Goal: Task Accomplishment & Management: Manage account settings

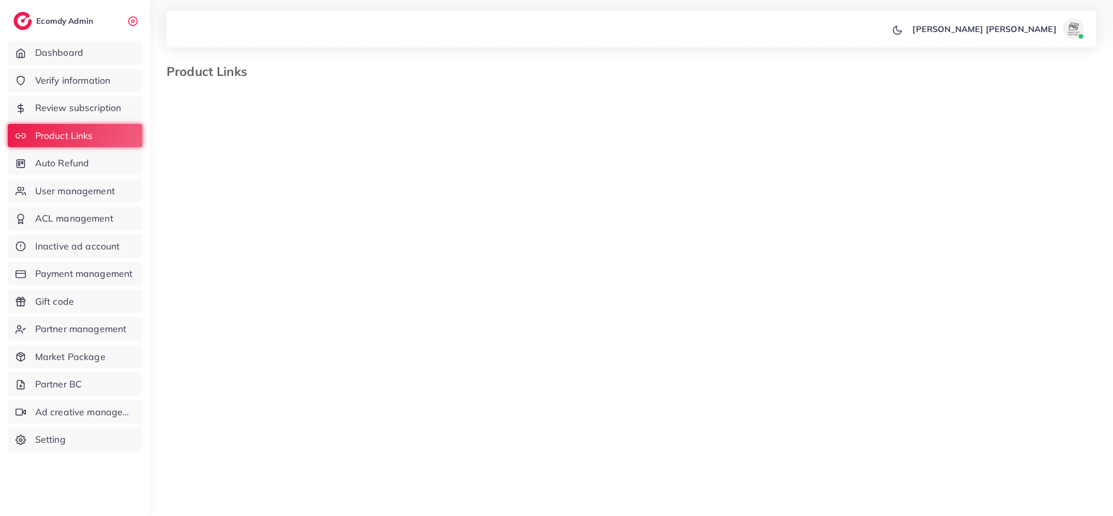
select select "*********"
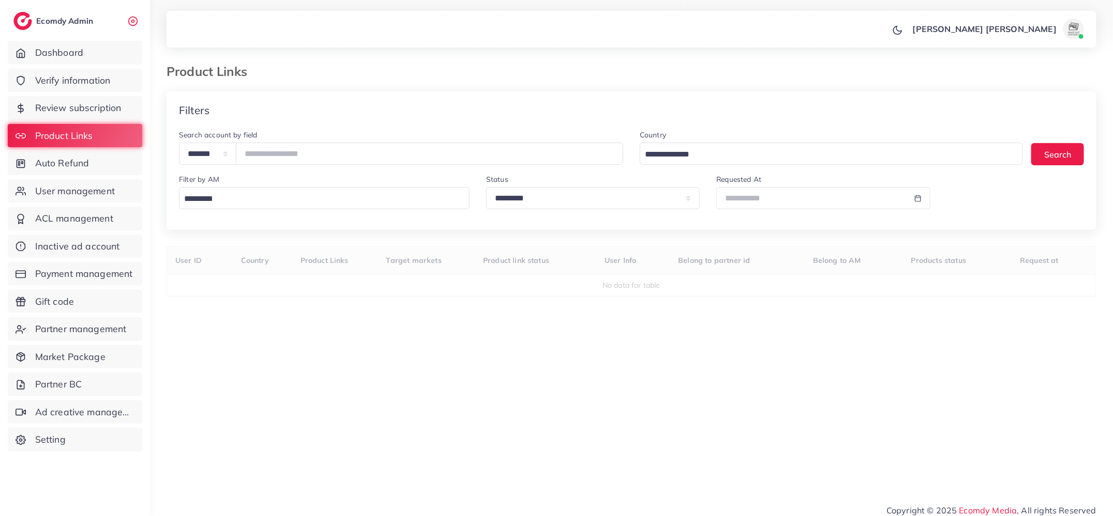
click at [385, 211] on div "Filter by AM Loading..." at bounding box center [324, 195] width 307 height 44
click at [374, 209] on div "Loading..." at bounding box center [324, 198] width 291 height 22
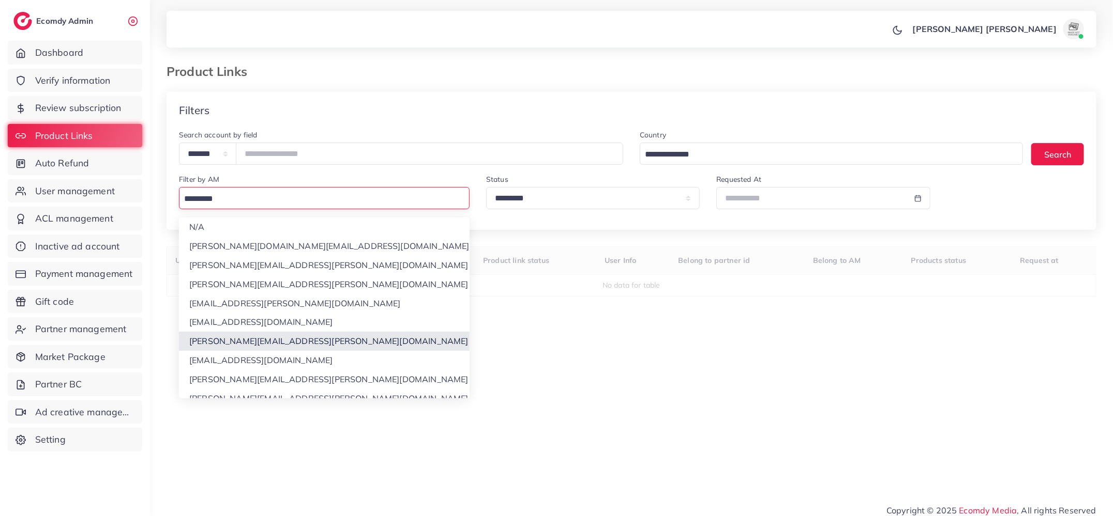
click at [351, 341] on div "**********" at bounding box center [631, 286] width 930 height 388
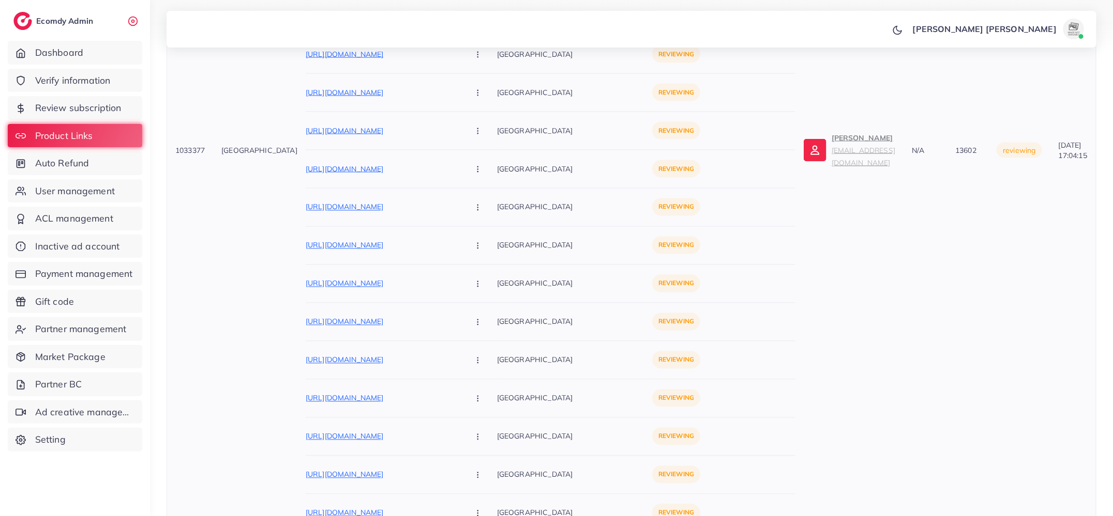
scroll to position [904, 0]
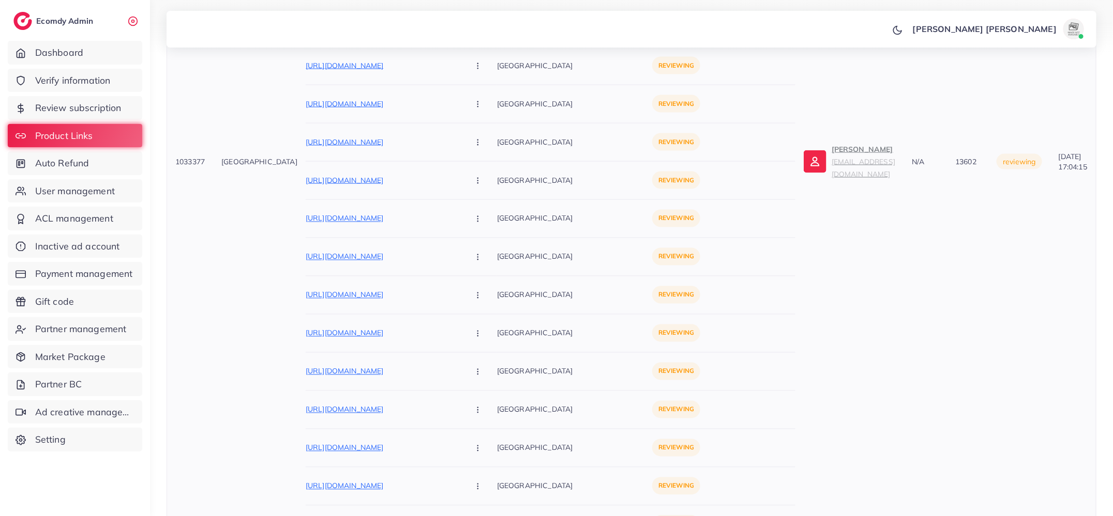
click at [795, 114] on td "Muhammad Bilal bilalahmadch7223@gmail.com" at bounding box center [849, 161] width 108 height 1454
click at [831, 143] on p "Muhammad Bilal bilalahmadch7223@gmail.com" at bounding box center [863, 161] width 64 height 37
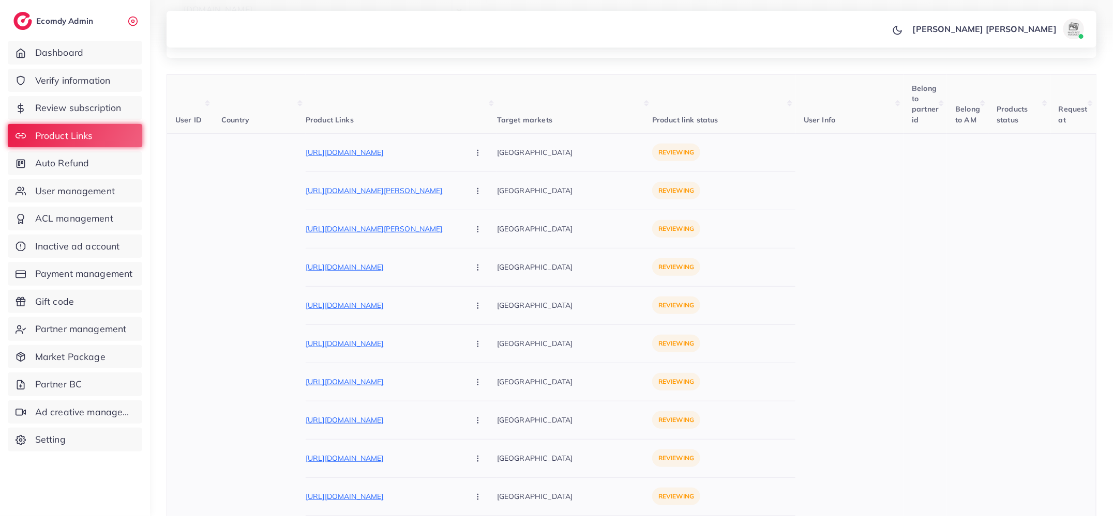
scroll to position [0, 0]
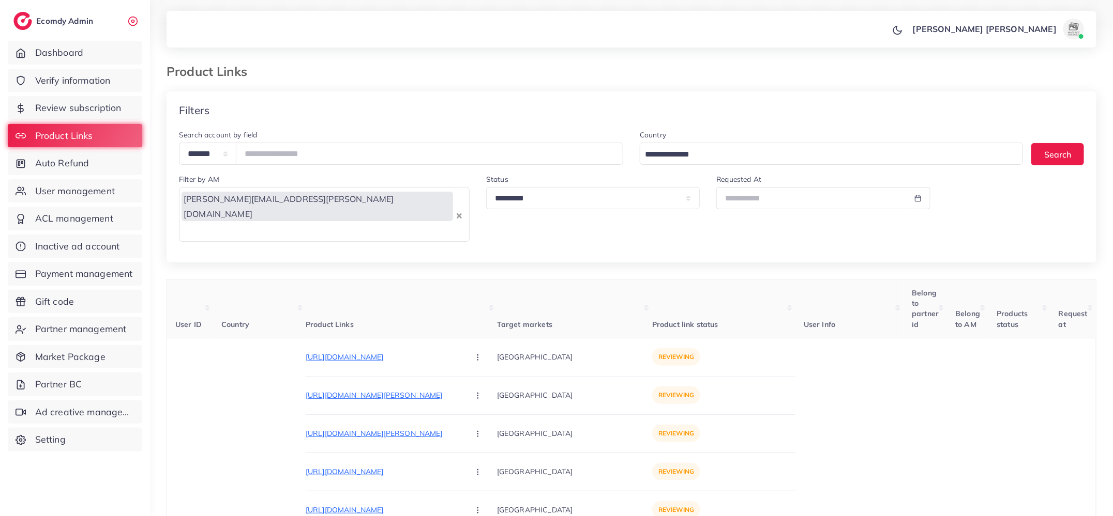
click at [292, 194] on div "khang.nguyen@ecomdy.com" at bounding box center [317, 214] width 276 height 50
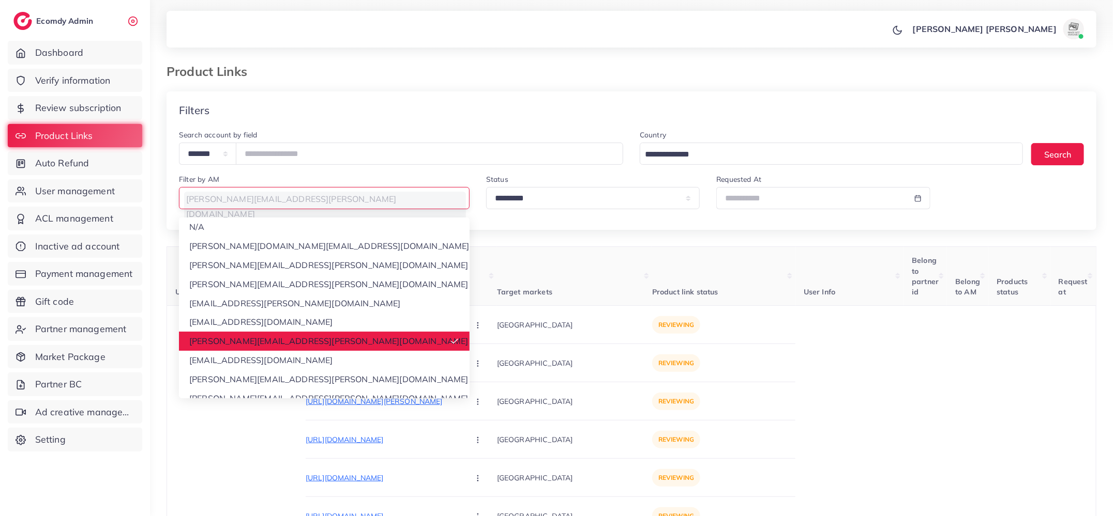
scroll to position [71, 0]
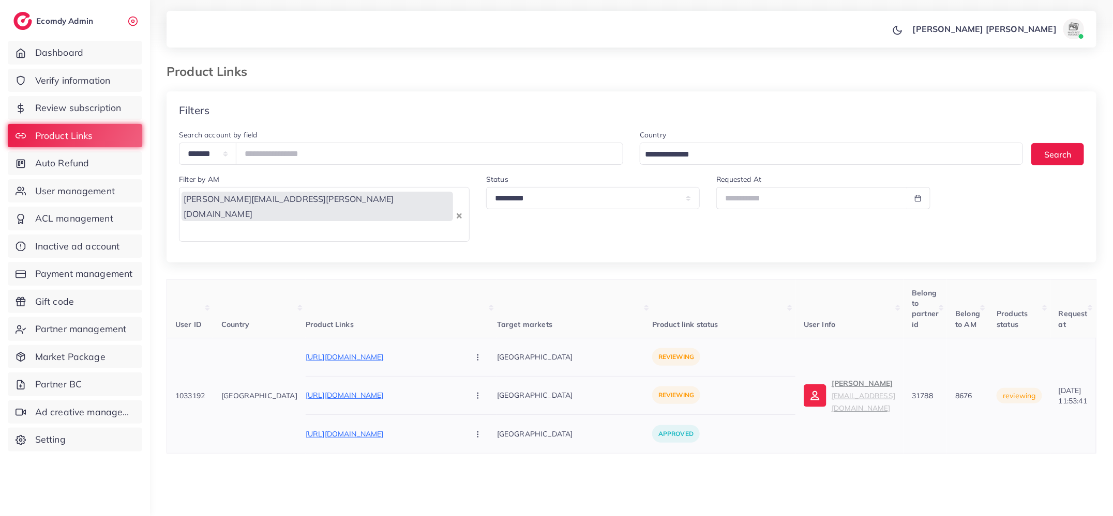
scroll to position [47, 0]
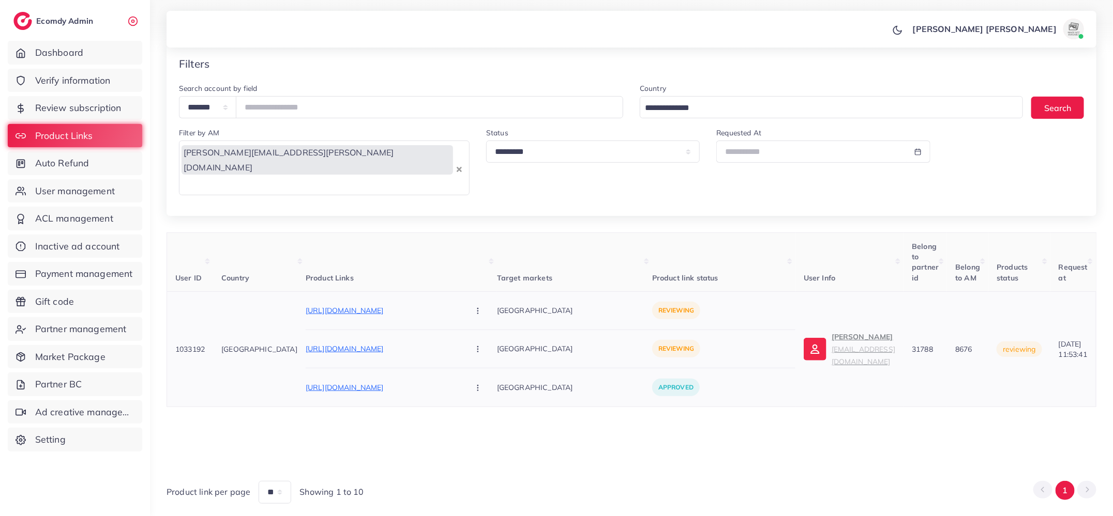
click at [831, 331] on p "Ali Haider ah0352720@gmail.com" at bounding box center [863, 349] width 64 height 37
click at [381, 177] on input "Search for option" at bounding box center [316, 185] width 273 height 16
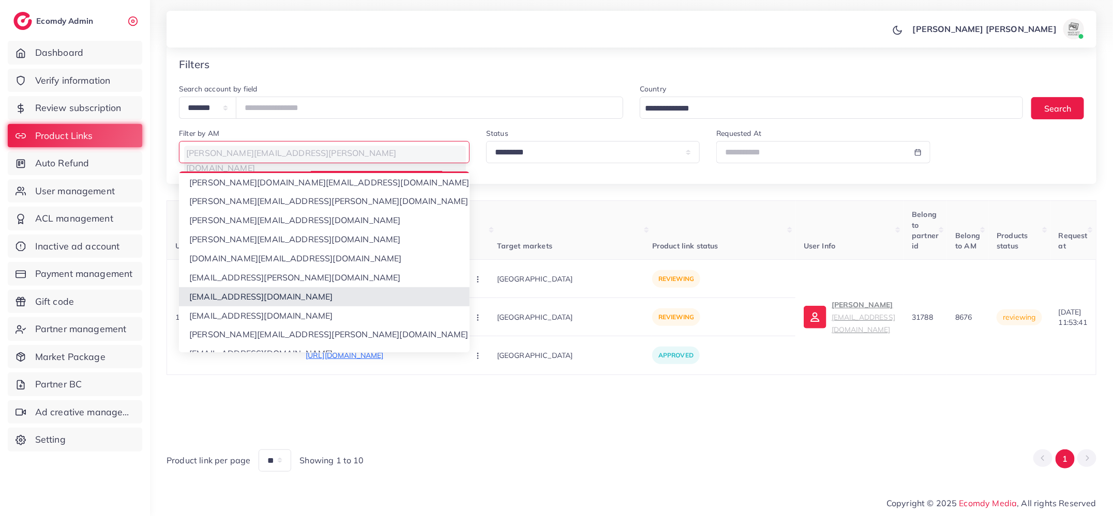
scroll to position [191, 0]
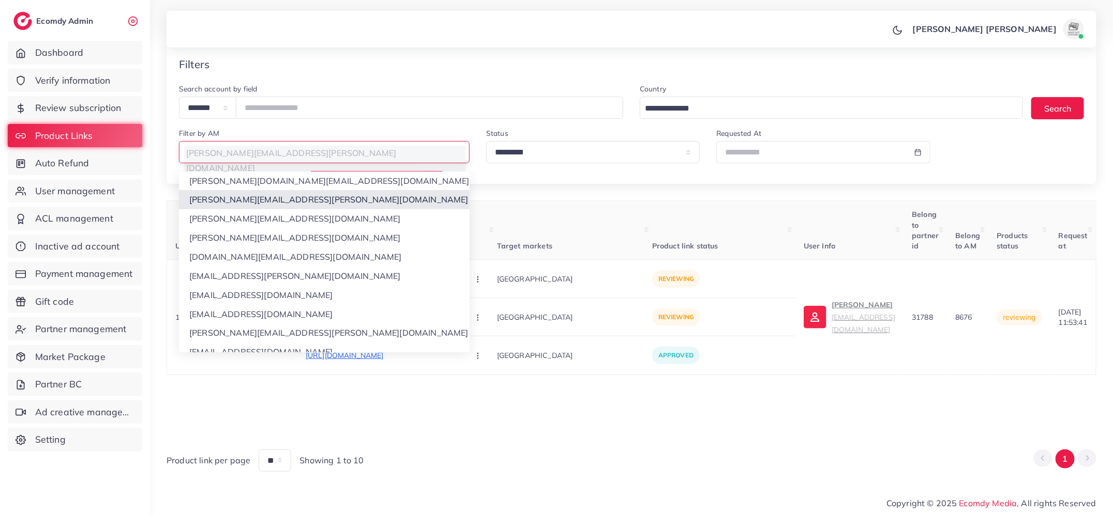
click at [326, 207] on div "**********" at bounding box center [631, 258] width 930 height 427
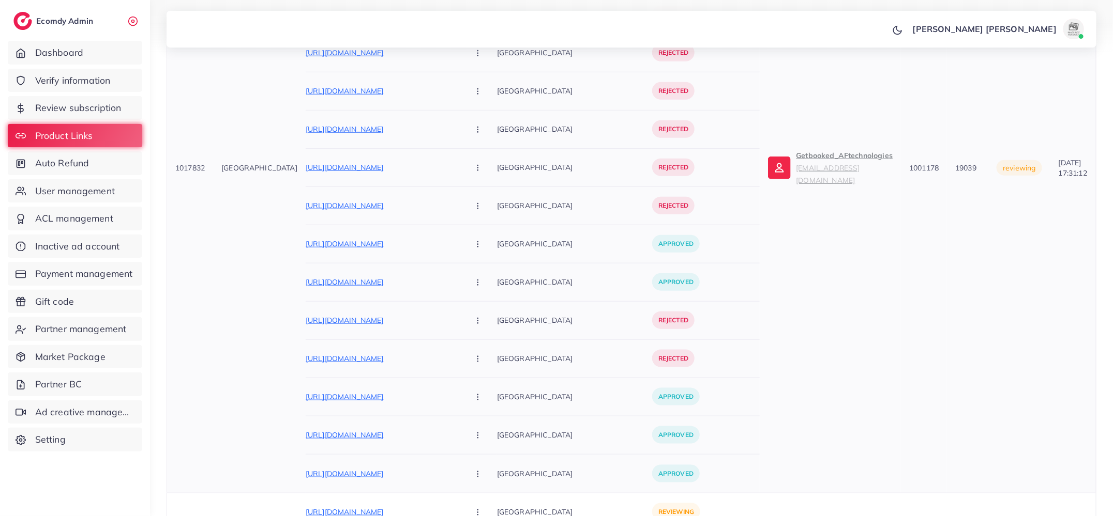
scroll to position [481, 0]
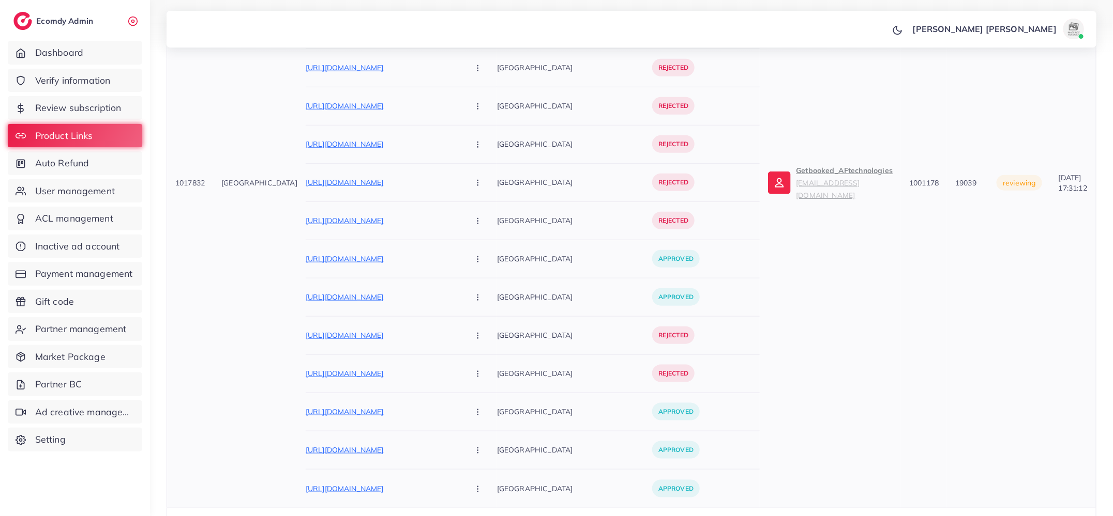
click at [810, 164] on p "Getbooked_AFtechnologies oalghor@gmail.com" at bounding box center [844, 182] width 97 height 37
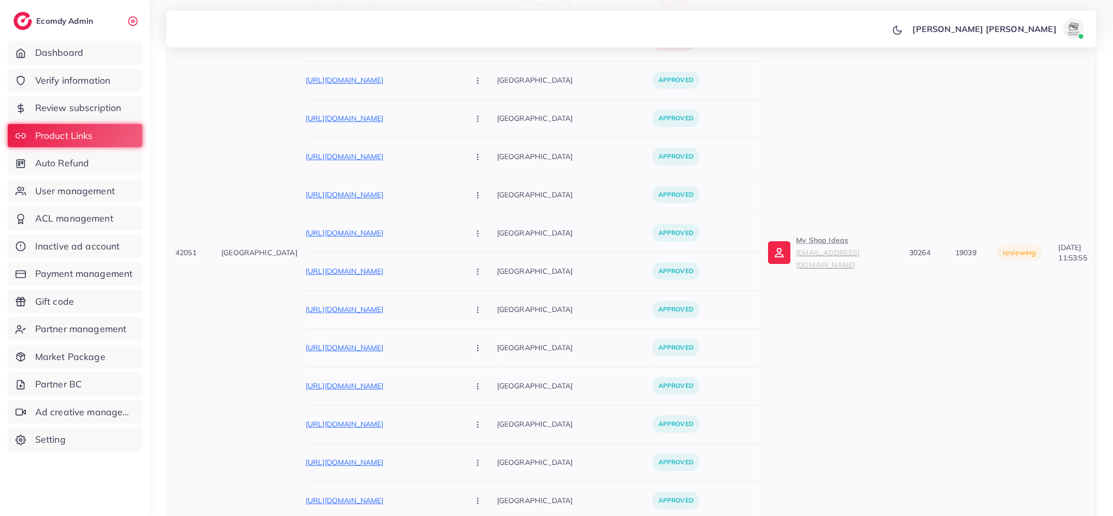
scroll to position [6277, 0]
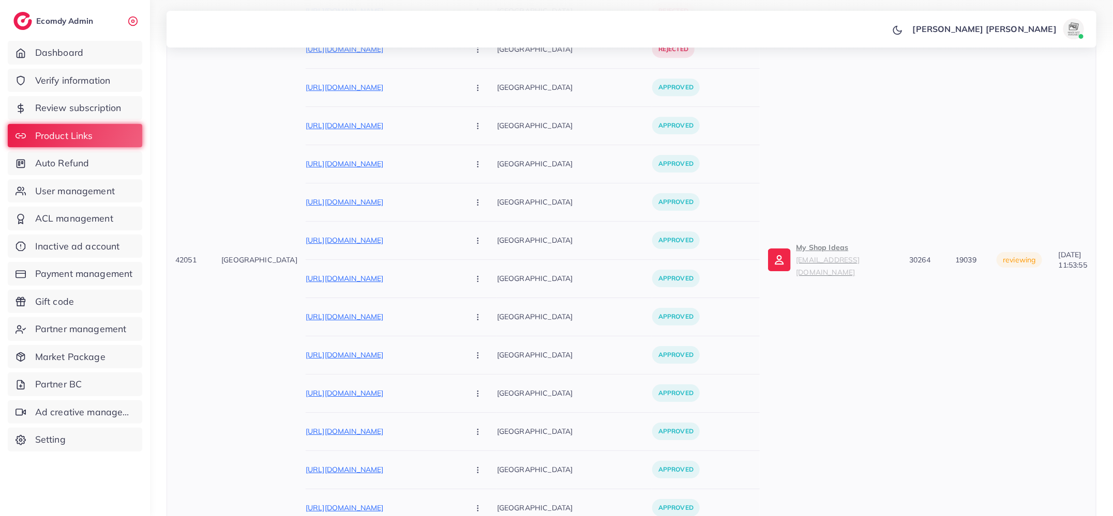
click at [820, 255] on small "myshopideas144@gmail.com" at bounding box center [828, 265] width 64 height 21
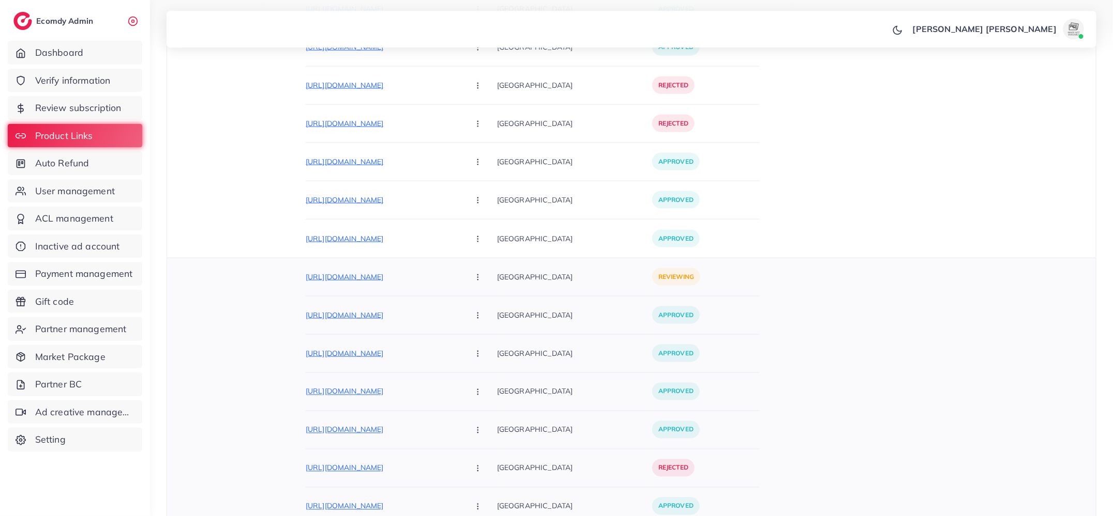
scroll to position [0, 0]
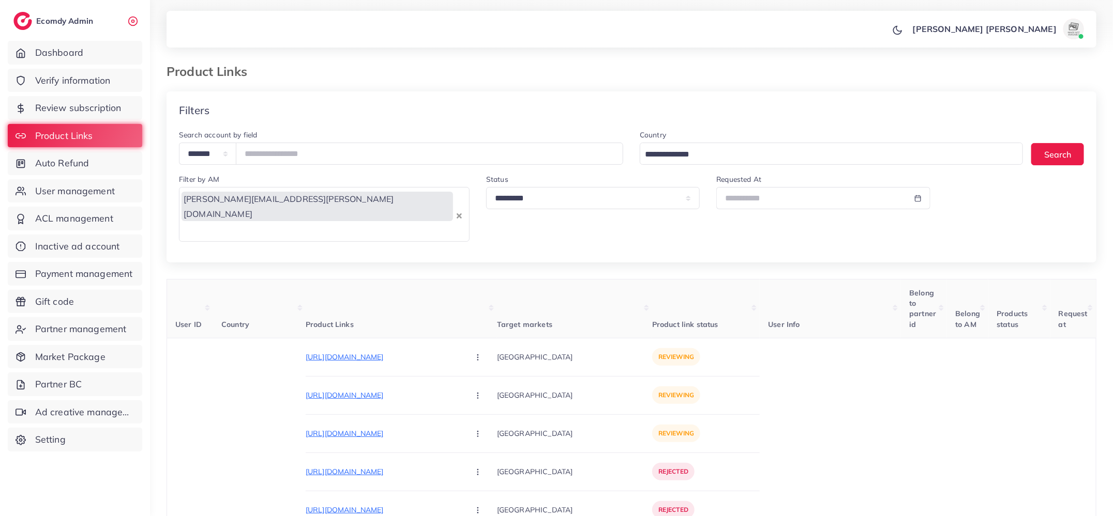
click at [268, 214] on div "Filter by AM thao.tran@ecomdy.com Loading..." at bounding box center [324, 211] width 307 height 77
click at [269, 206] on div "thao.tran@ecomdy.com" at bounding box center [317, 214] width 276 height 50
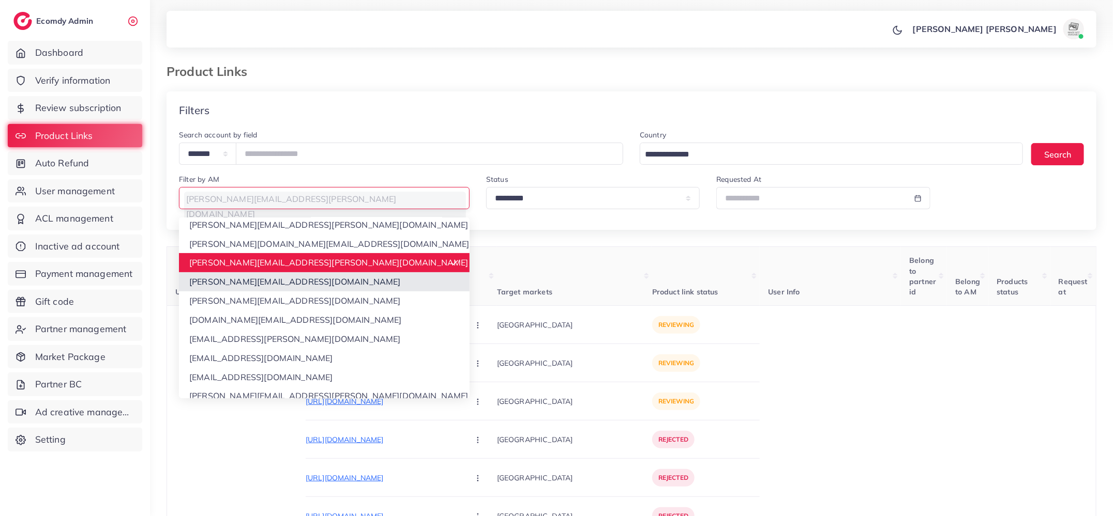
scroll to position [192, 0]
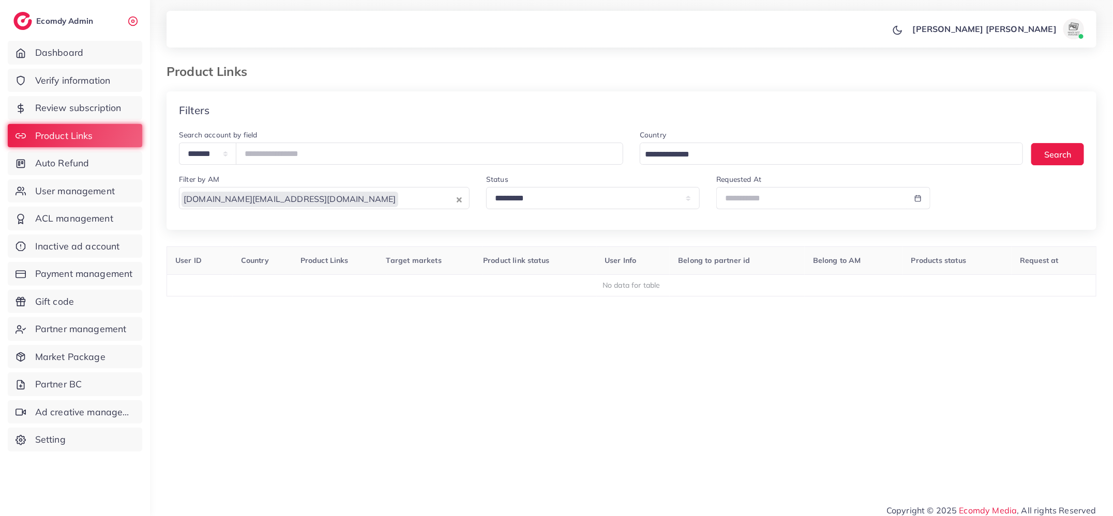
click at [399, 201] on input "Search for option" at bounding box center [426, 199] width 55 height 16
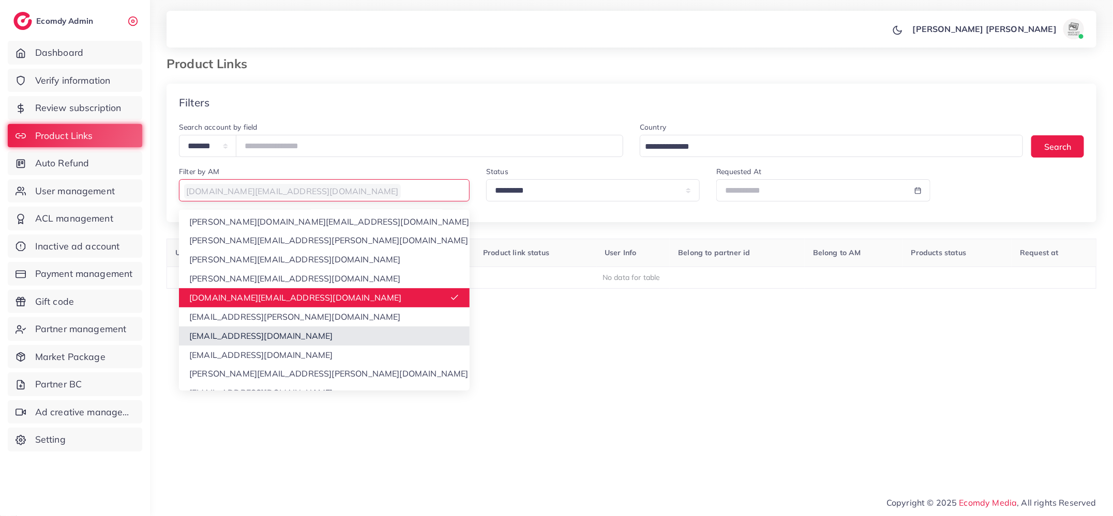
scroll to position [191, 0]
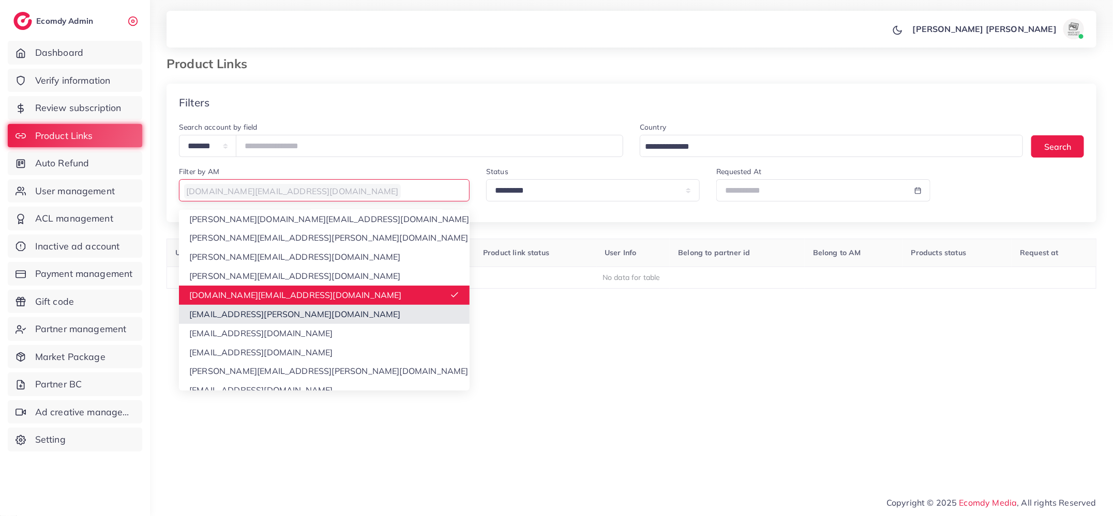
click at [282, 317] on div "**********" at bounding box center [631, 278] width 930 height 388
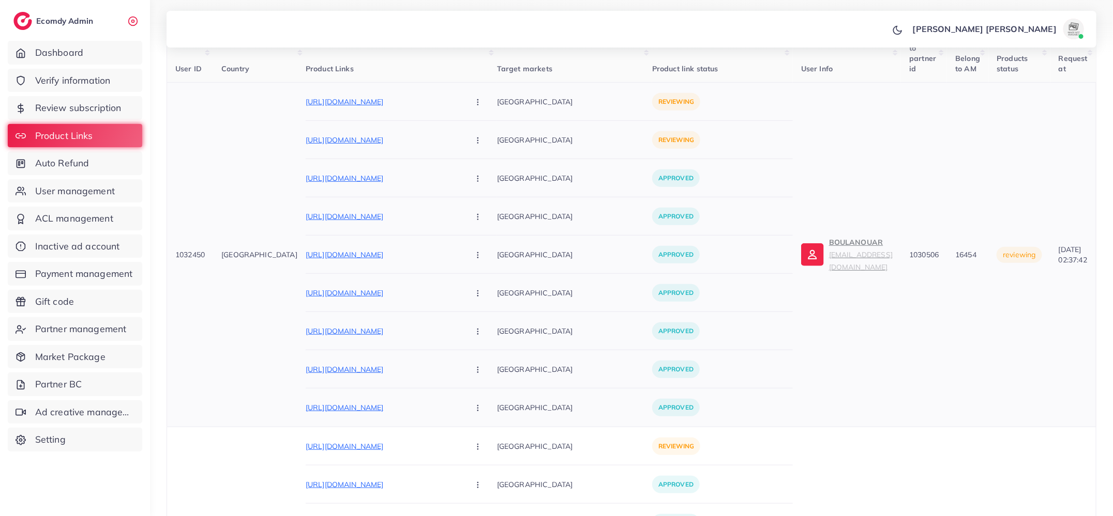
scroll to position [195, 0]
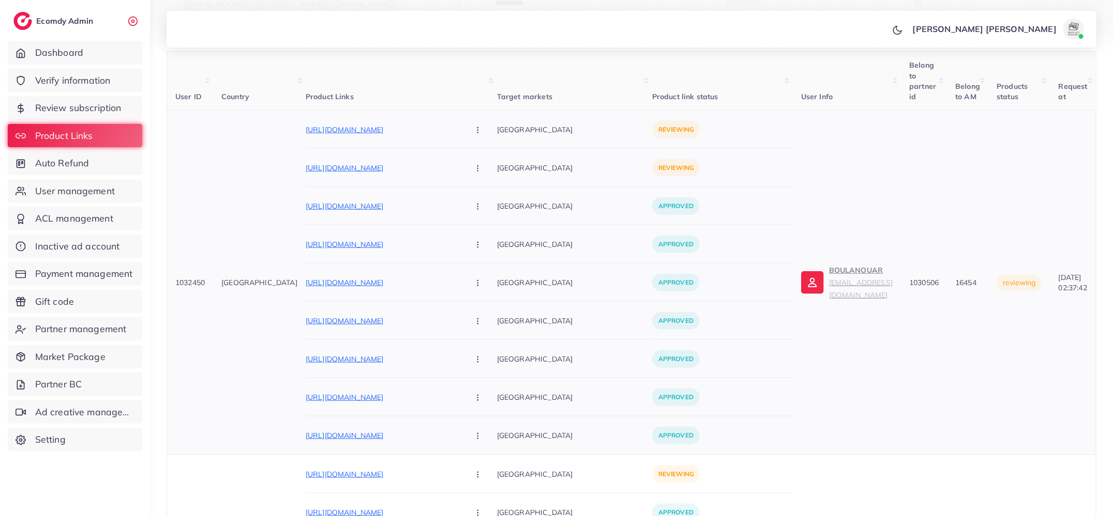
click at [835, 298] on td "BOULANOUAR mohrahmani453@gmail.com" at bounding box center [847, 283] width 108 height 345
click at [829, 286] on small "mohrahmani453@gmail.com" at bounding box center [861, 288] width 64 height 21
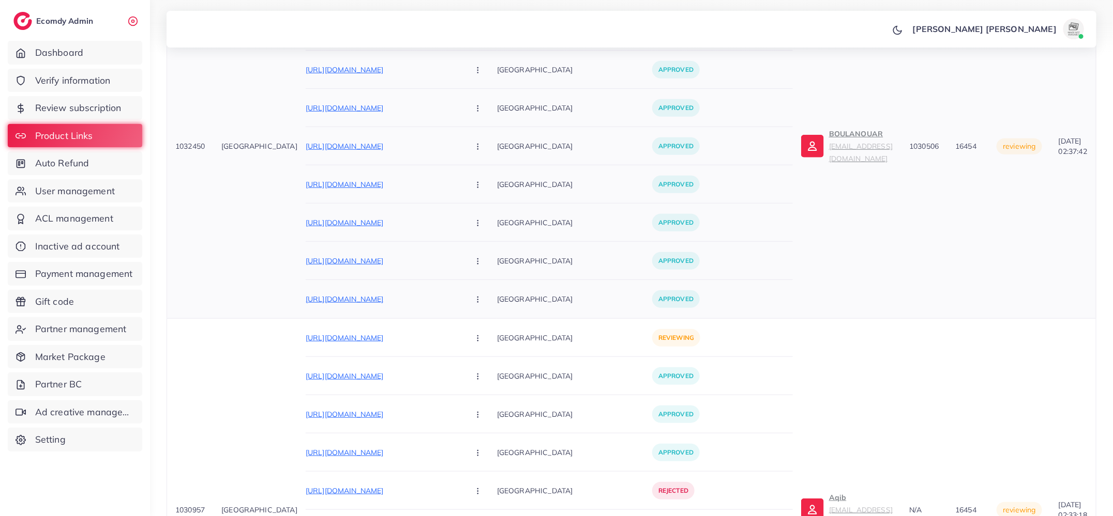
scroll to position [601, 0]
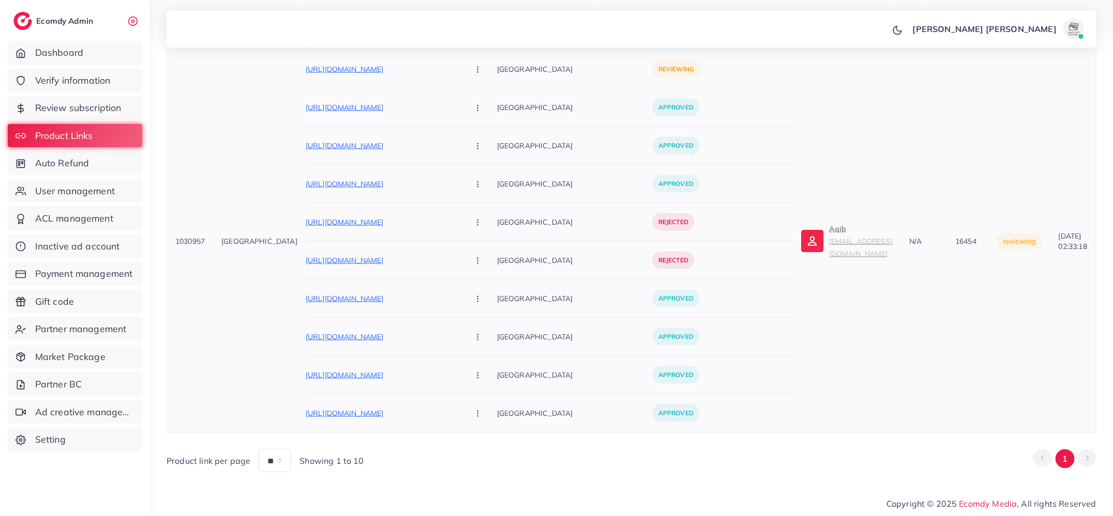
click at [829, 235] on p "Aqib aqibafzal993@gmail.com" at bounding box center [861, 241] width 64 height 37
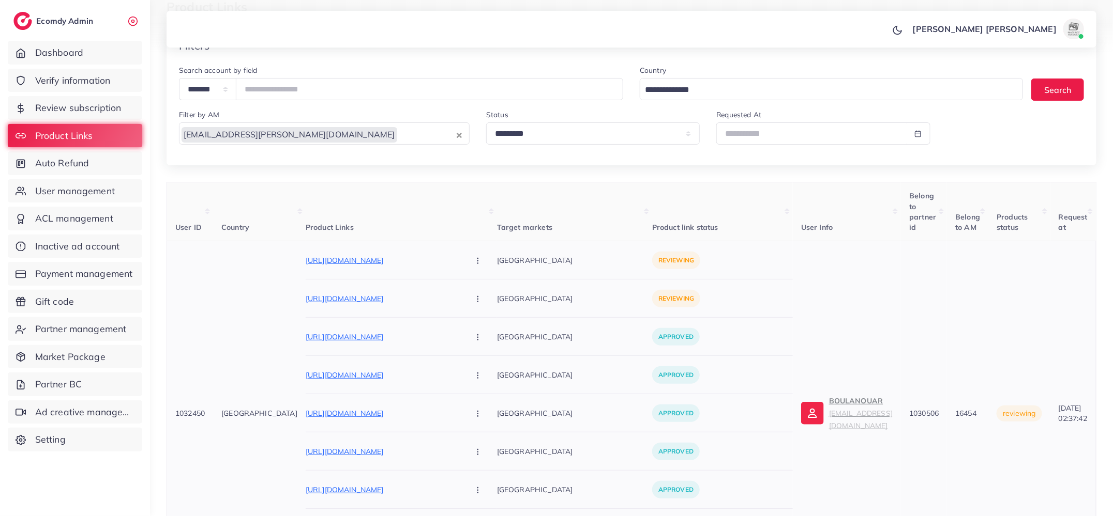
scroll to position [0, 0]
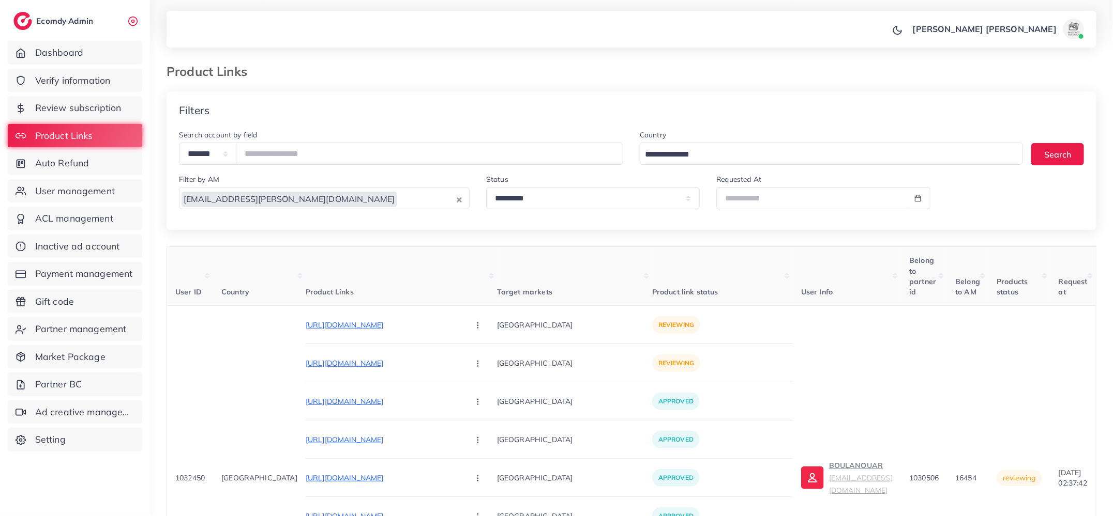
click at [398, 196] on input "Search for option" at bounding box center [426, 199] width 56 height 16
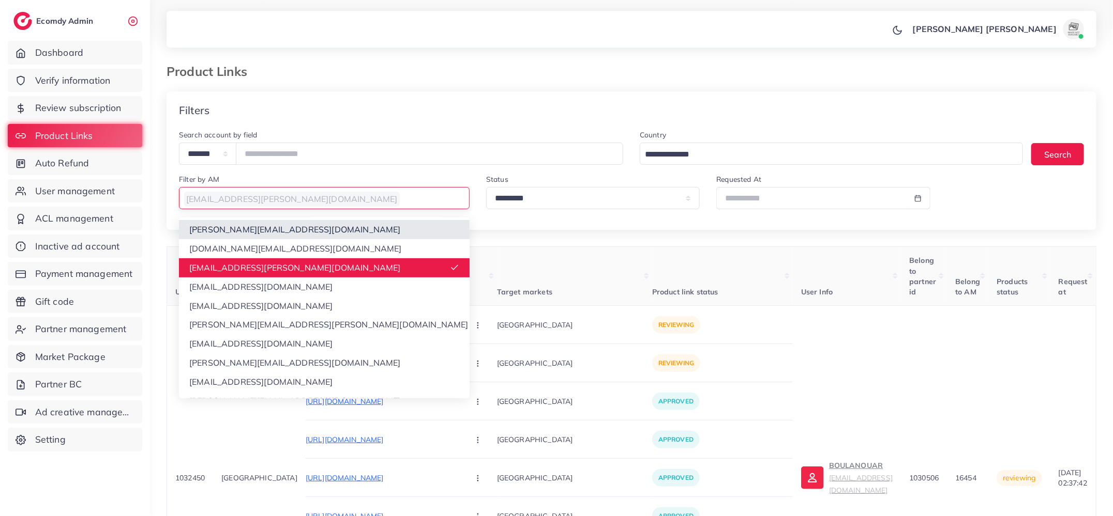
scroll to position [253, 0]
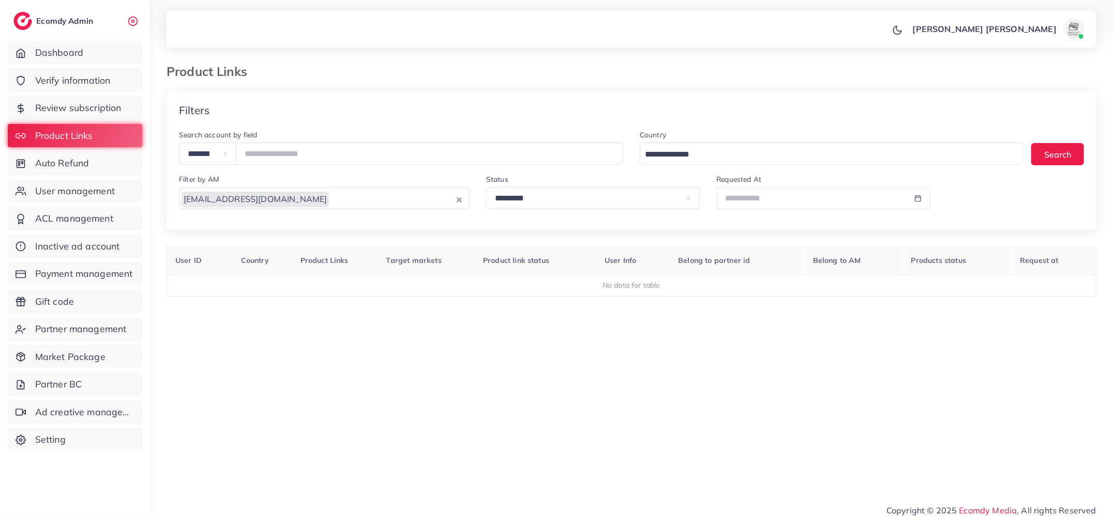
click at [342, 204] on input "Search for option" at bounding box center [392, 199] width 124 height 16
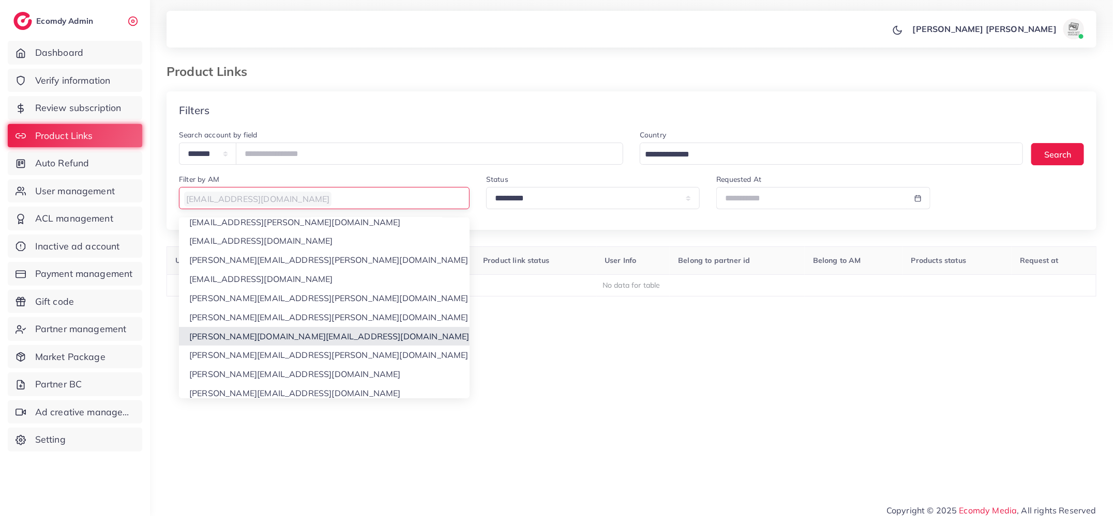
scroll to position [110, 0]
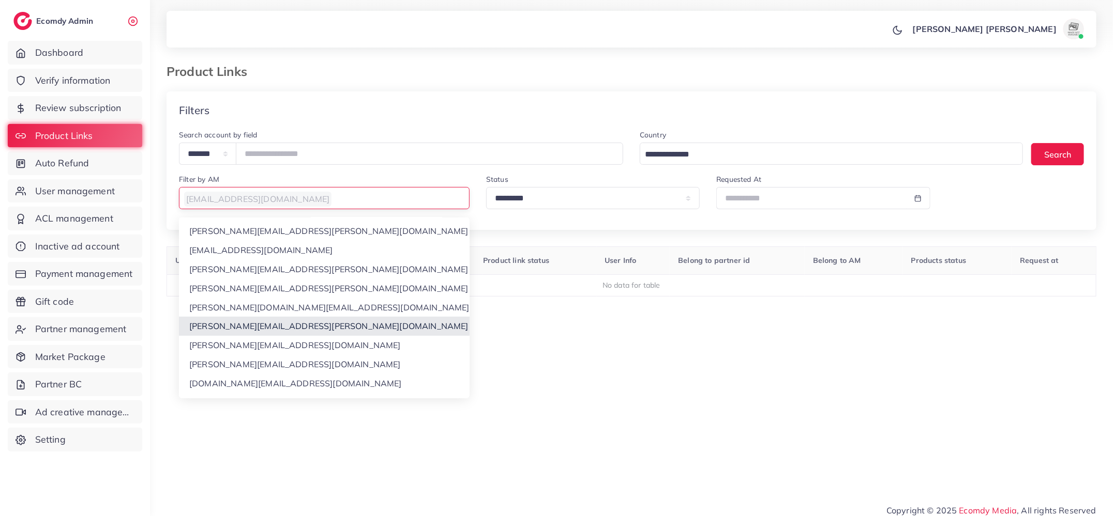
click at [328, 323] on div "**********" at bounding box center [631, 286] width 930 height 388
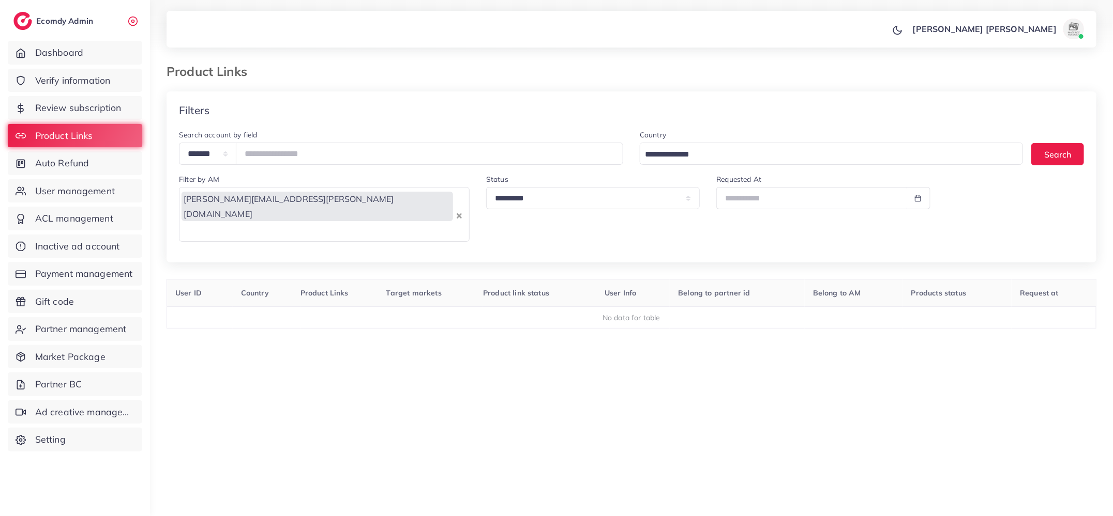
click at [341, 223] on input "Search for option" at bounding box center [316, 231] width 273 height 16
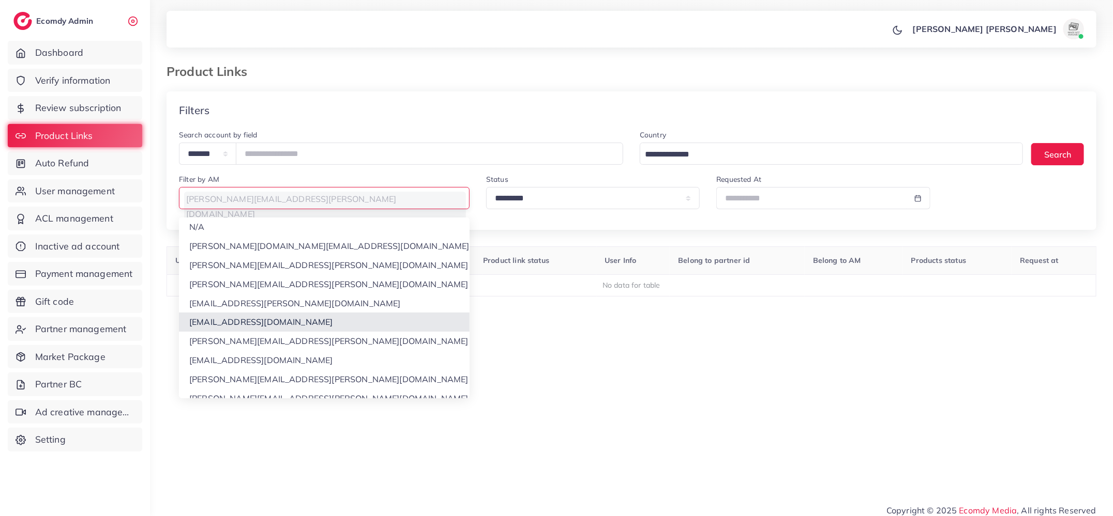
scroll to position [276, 0]
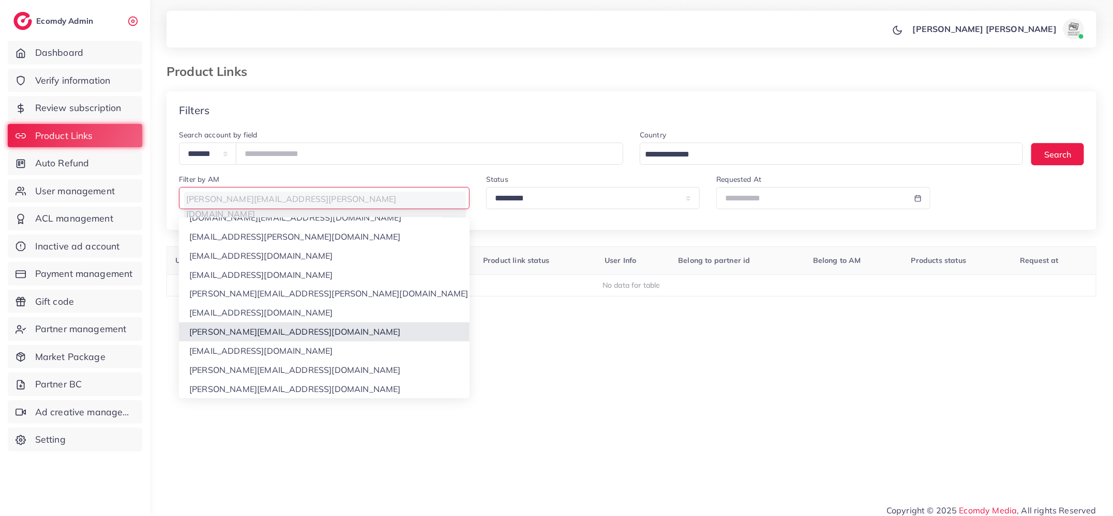
click at [284, 334] on div "**********" at bounding box center [631, 286] width 930 height 388
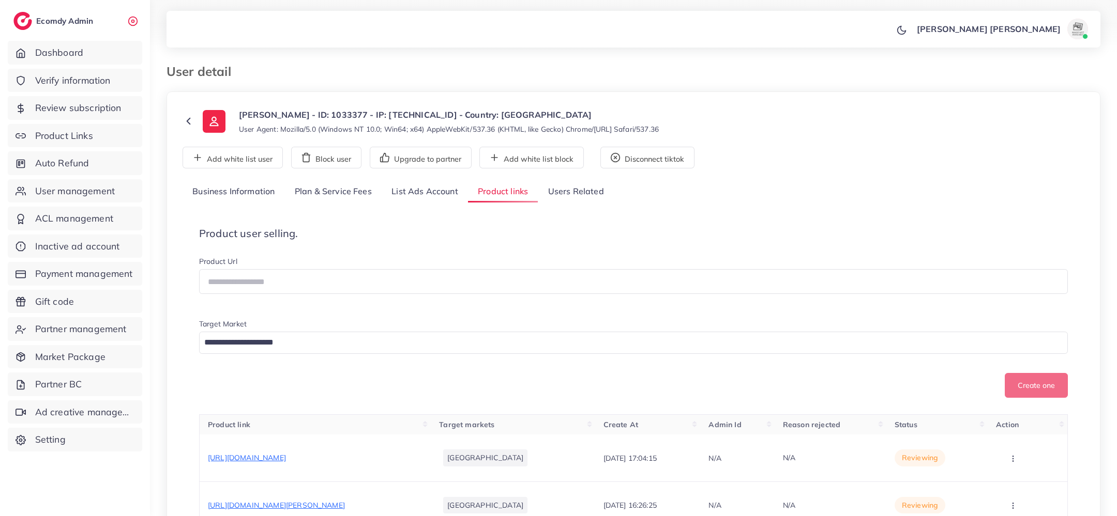
scroll to position [302, 0]
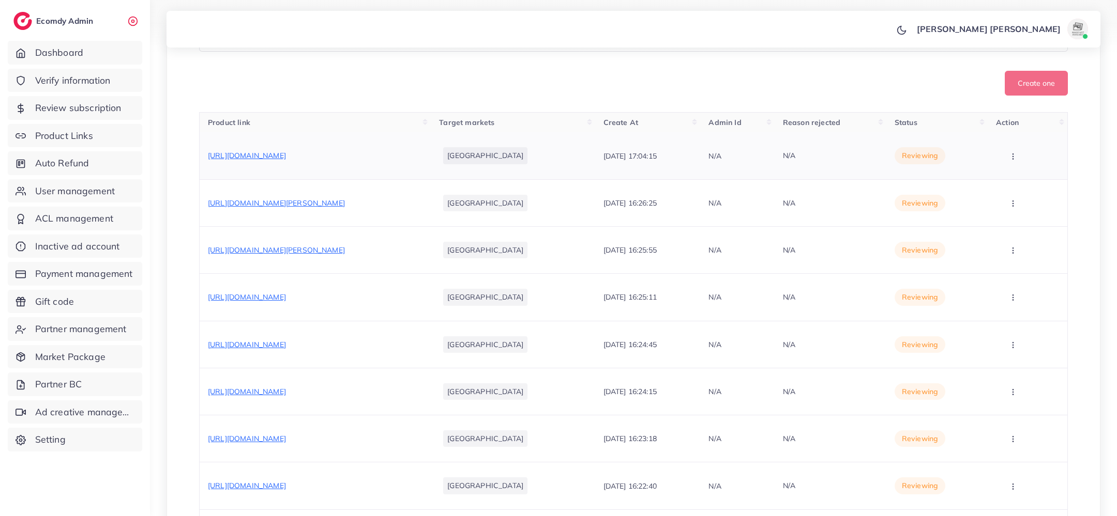
click at [286, 159] on span "[URL][DOMAIN_NAME]" at bounding box center [247, 155] width 78 height 9
click at [1005, 161] on button "button" at bounding box center [1014, 155] width 36 height 23
click at [1011, 189] on span "Approve" at bounding box center [1024, 187] width 34 height 10
click at [1022, 208] on button "button" at bounding box center [1014, 202] width 36 height 23
click at [1014, 233] on span "Approve" at bounding box center [1024, 235] width 34 height 10
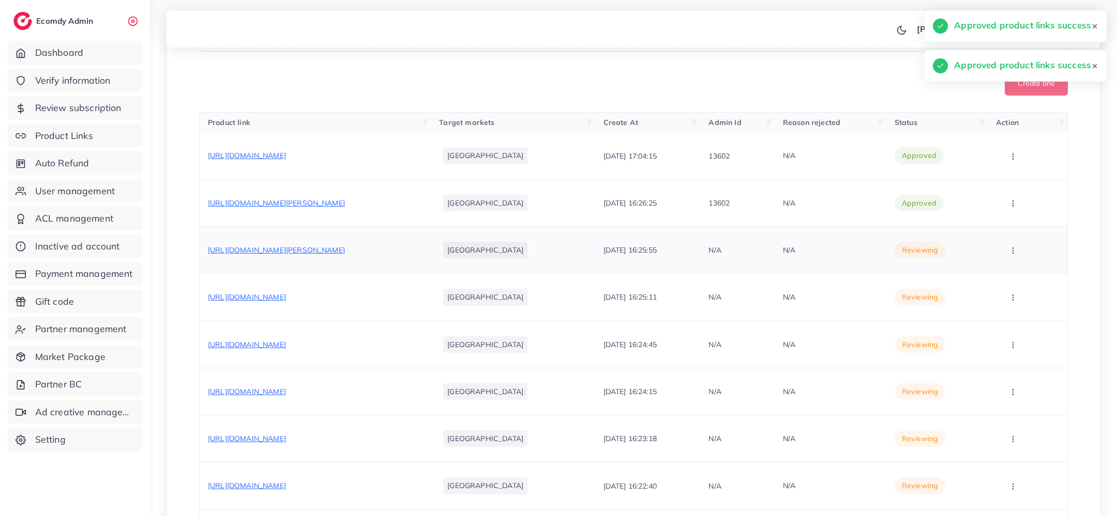
click at [1012, 247] on icon "button" at bounding box center [1013, 251] width 8 height 8
click at [1012, 267] on ul "Approve Reject" at bounding box center [1025, 293] width 83 height 55
click at [1011, 275] on link "Approve" at bounding box center [1026, 282] width 82 height 23
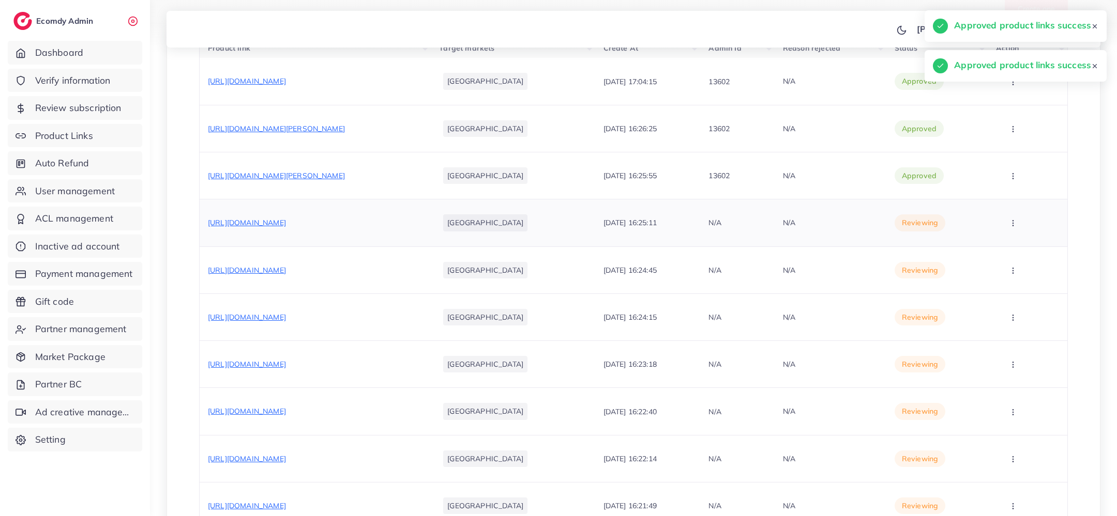
click at [1009, 223] on icon "button" at bounding box center [1013, 223] width 8 height 8
click at [1011, 249] on span "Approve" at bounding box center [1024, 254] width 34 height 10
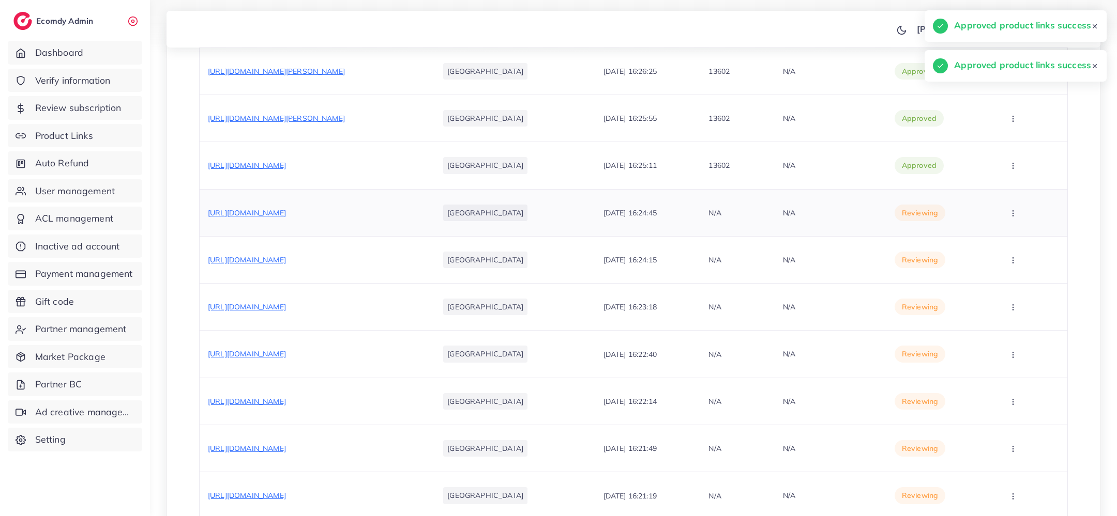
click at [1009, 213] on icon "button" at bounding box center [1013, 213] width 8 height 8
click at [1010, 236] on link "Approve" at bounding box center [1026, 244] width 82 height 23
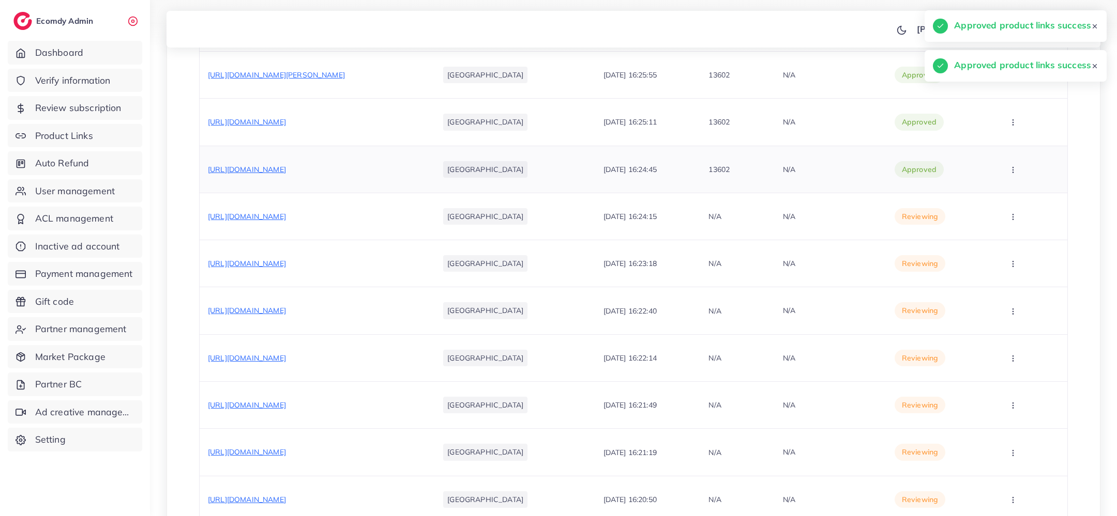
scroll to position [479, 0]
click at [1010, 212] on icon "button" at bounding box center [1013, 216] width 8 height 8
click at [1015, 238] on link "Approve" at bounding box center [1026, 247] width 82 height 23
click at [1011, 260] on icon "button" at bounding box center [1013, 263] width 8 height 8
click at [1015, 286] on link "Approve" at bounding box center [1026, 294] width 82 height 23
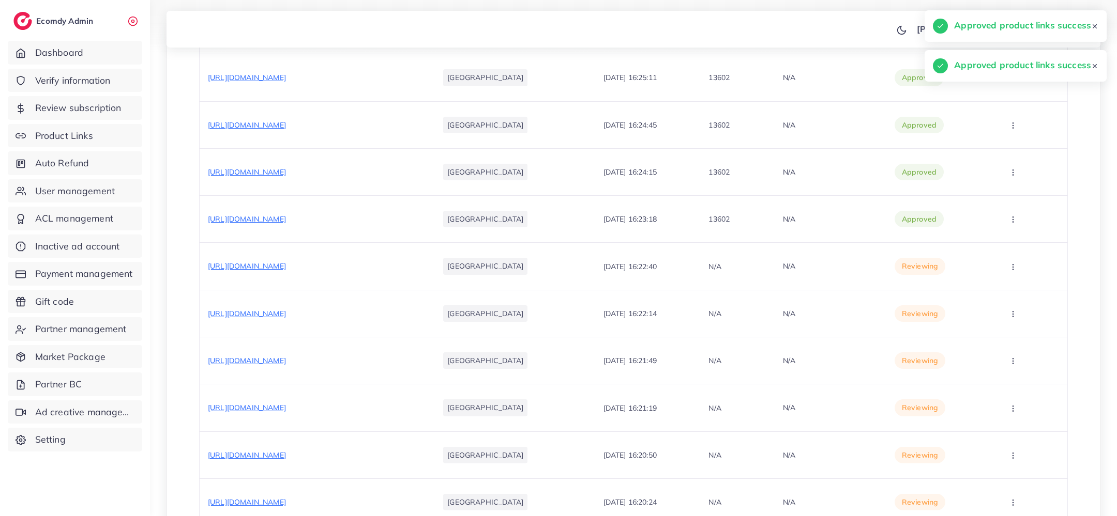
scroll to position [525, 0]
click at [1013, 263] on icon "button" at bounding box center [1013, 264] width 8 height 8
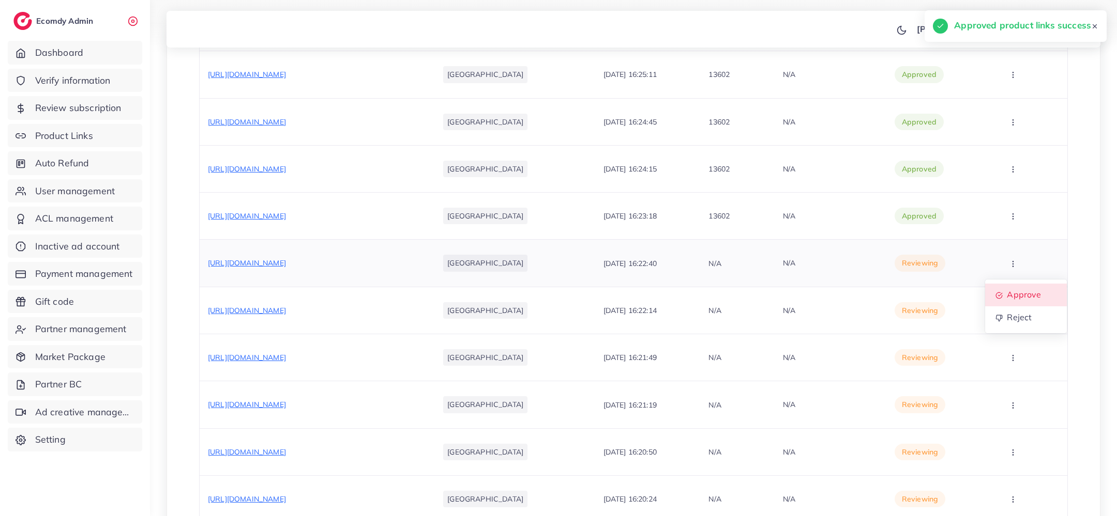
click at [1013, 290] on span "Approve" at bounding box center [1024, 295] width 34 height 10
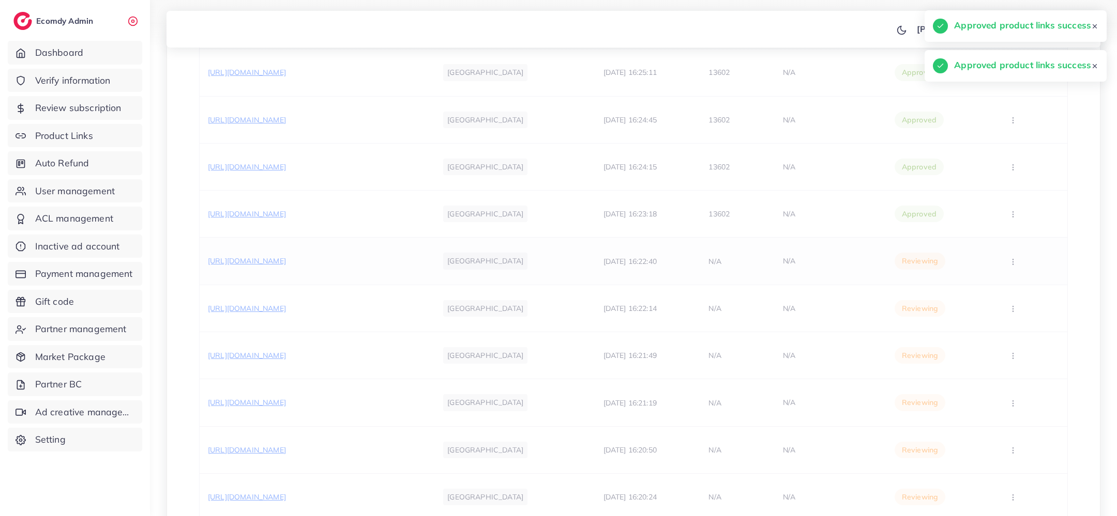
scroll to position [567, 0]
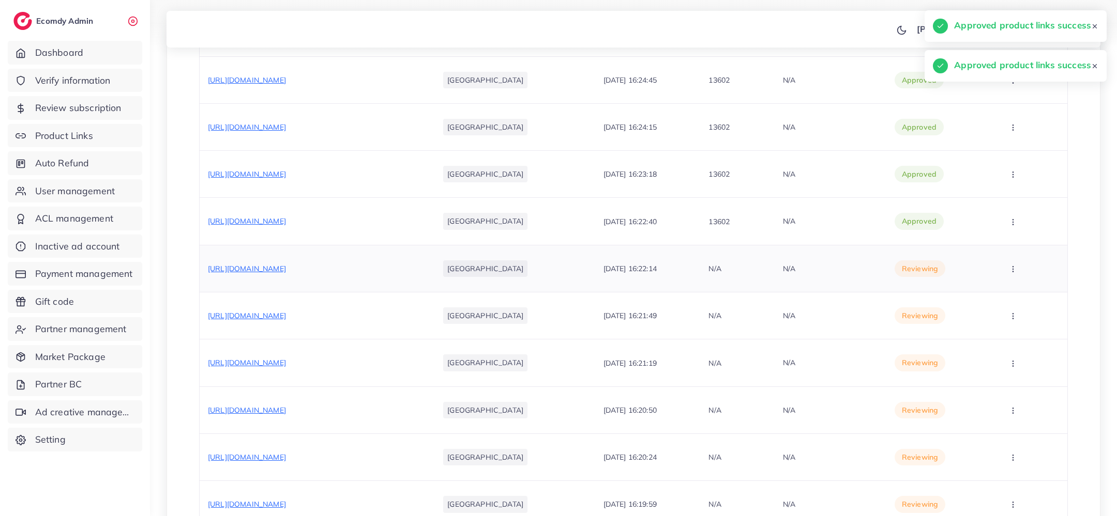
click at [1011, 265] on icon "button" at bounding box center [1013, 269] width 8 height 8
click at [1016, 298] on span "Approve" at bounding box center [1024, 300] width 34 height 10
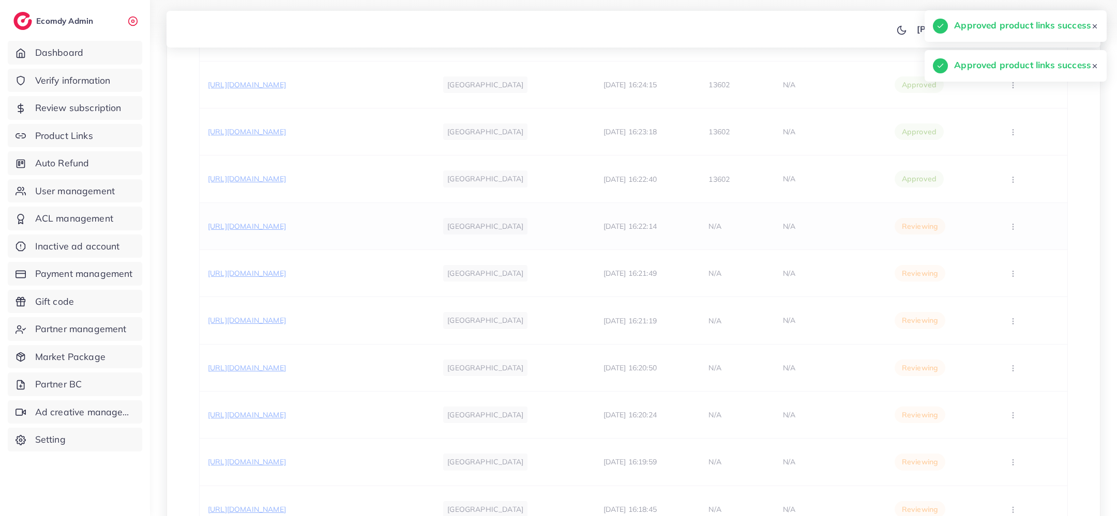
scroll to position [616, 0]
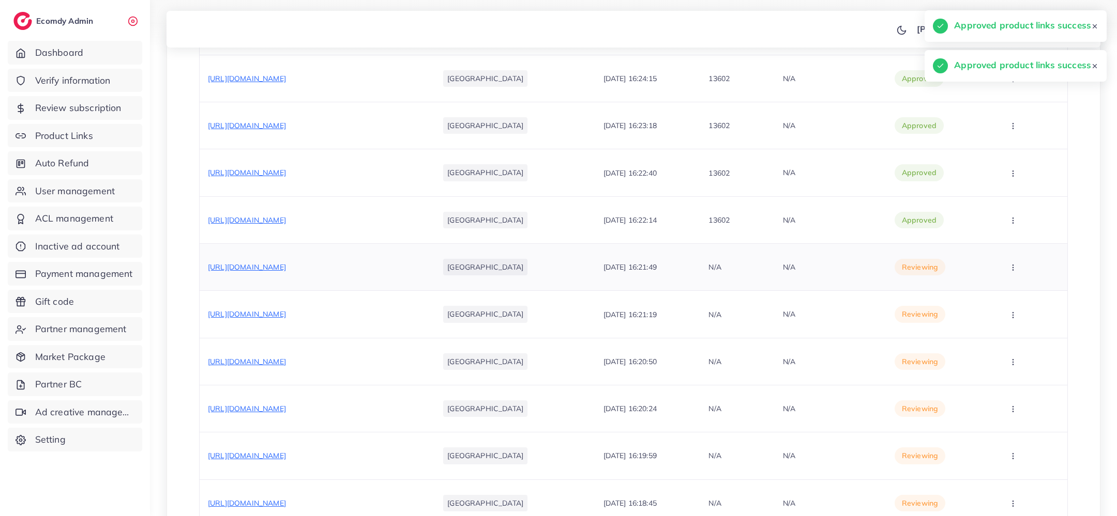
click at [1011, 271] on button "button" at bounding box center [1014, 267] width 36 height 23
click at [1015, 299] on span "Approve" at bounding box center [1024, 299] width 34 height 10
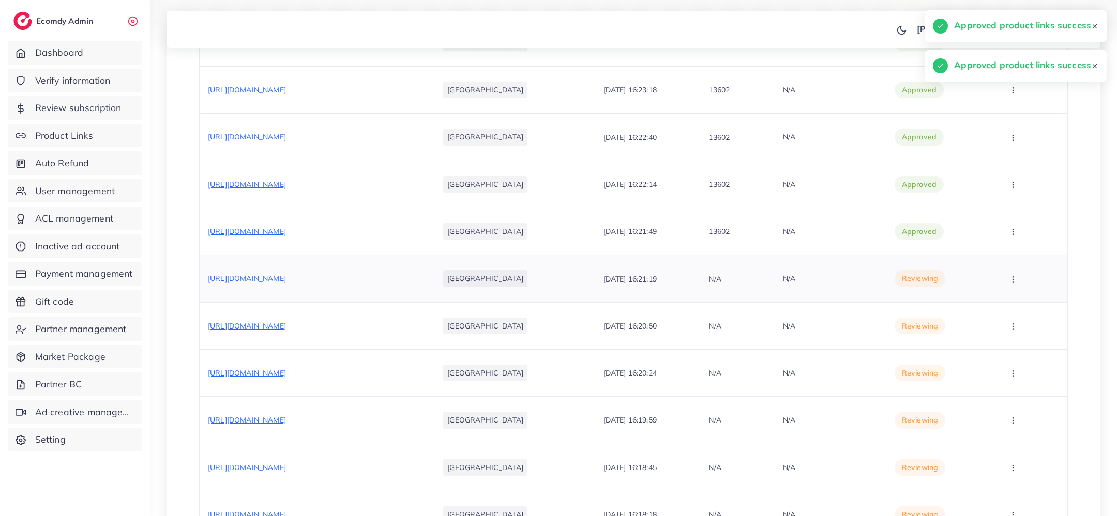
click at [1003, 273] on button "button" at bounding box center [1014, 278] width 36 height 23
click at [1011, 305] on span "Approve" at bounding box center [1024, 310] width 34 height 10
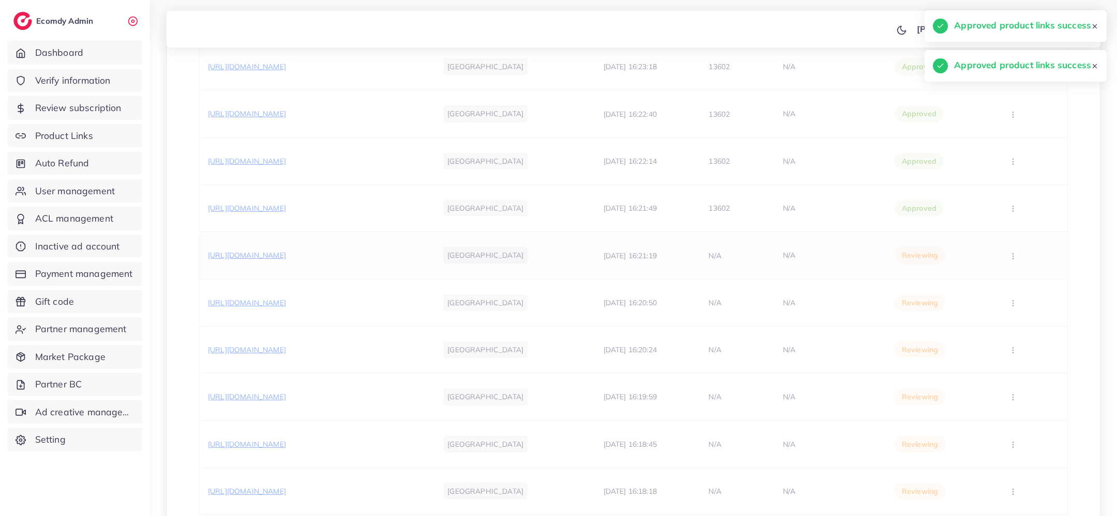
scroll to position [680, 0]
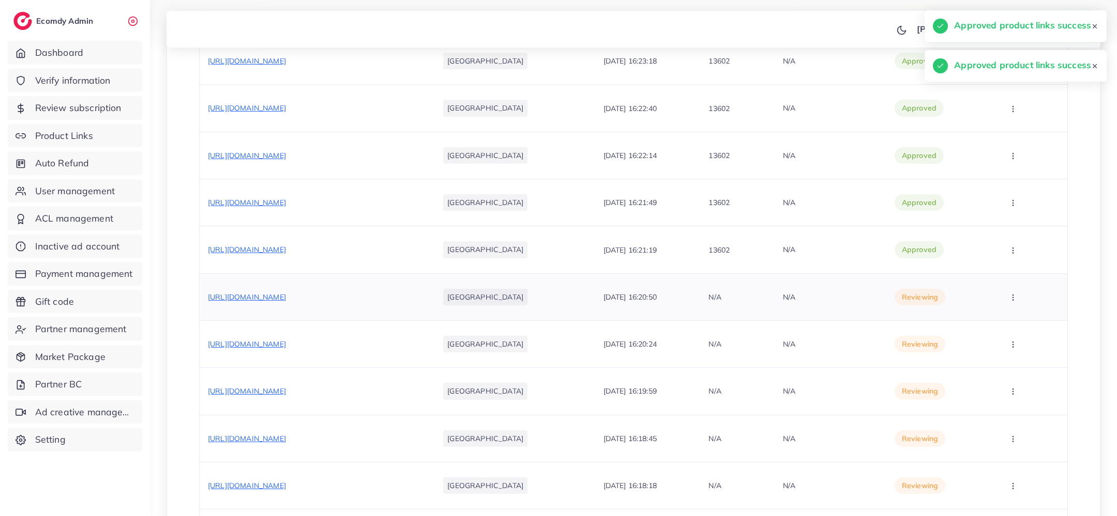
click at [1010, 294] on icon "button" at bounding box center [1013, 298] width 8 height 8
click at [1011, 324] on span "Approve" at bounding box center [1024, 329] width 34 height 10
click at [1014, 299] on icon "button" at bounding box center [1013, 299] width 8 height 8
click at [1014, 325] on span "Approve" at bounding box center [1024, 330] width 34 height 10
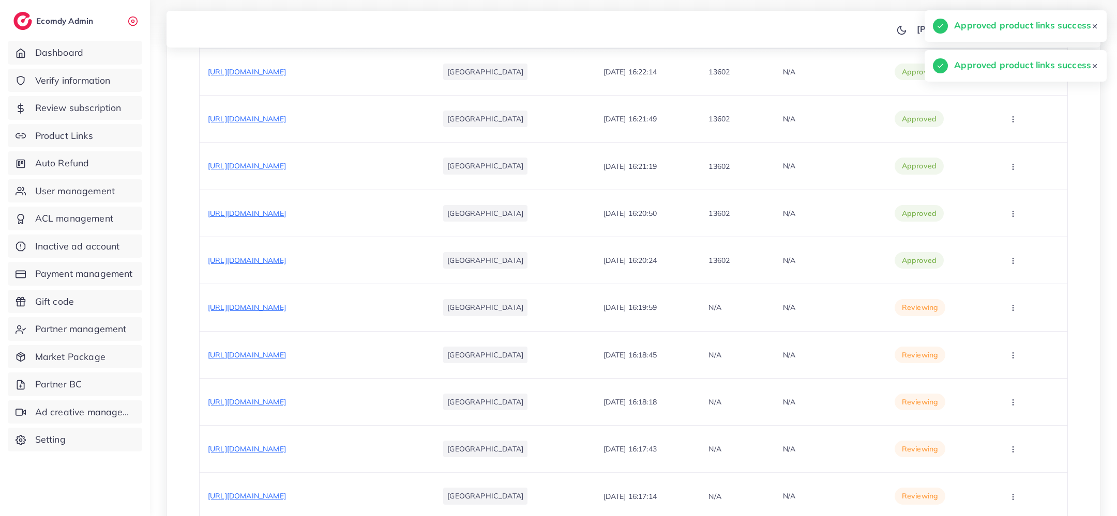
scroll to position [767, 0]
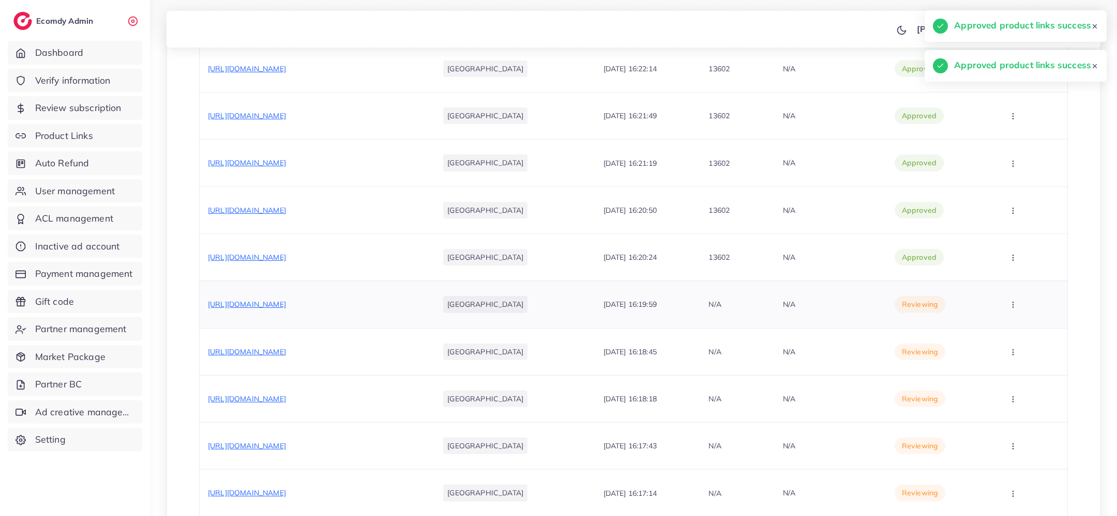
click at [1010, 301] on icon "button" at bounding box center [1013, 305] width 8 height 8
click at [1012, 331] on span "Approve" at bounding box center [1024, 336] width 34 height 10
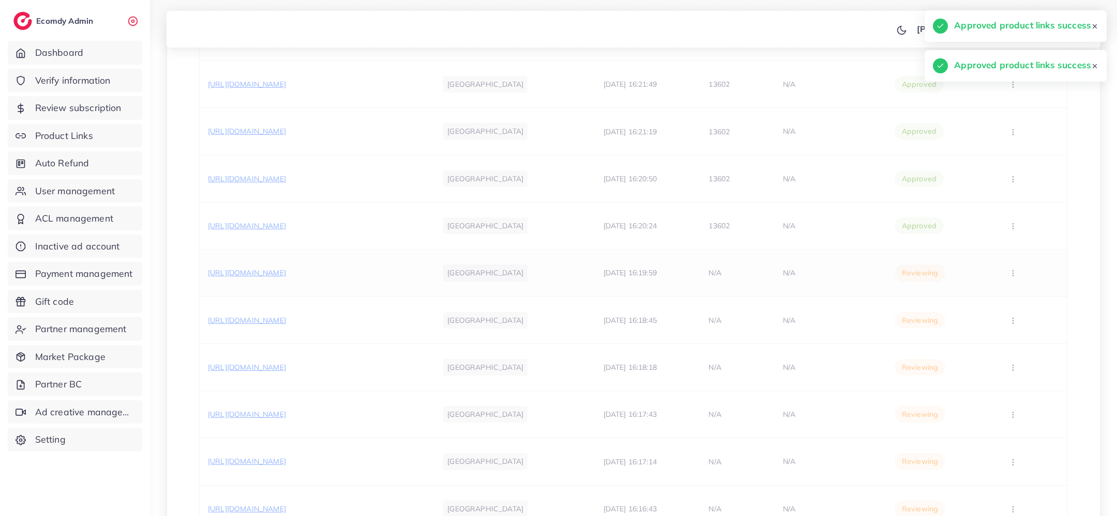
scroll to position [803, 0]
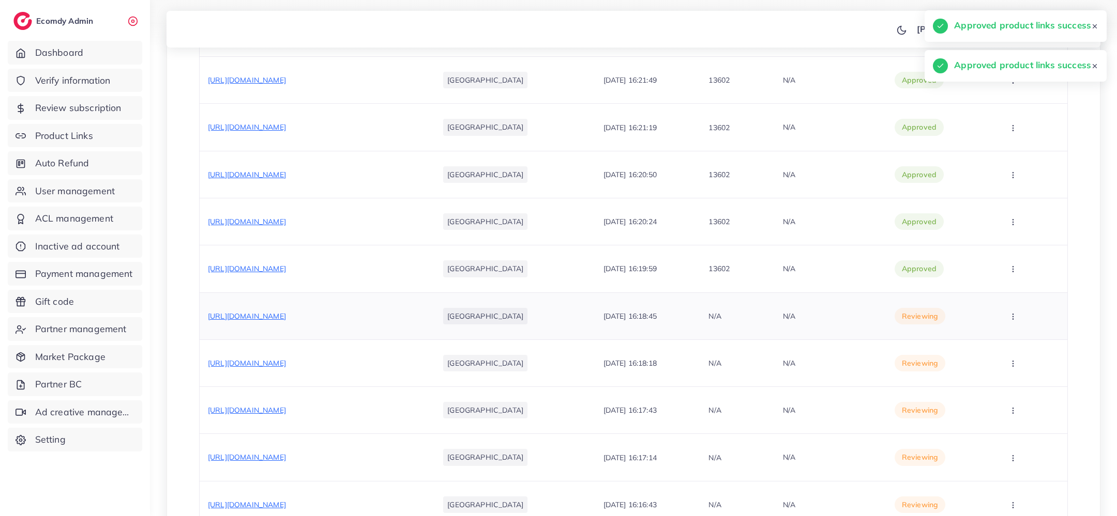
click at [1013, 298] on td "Approve Reject" at bounding box center [1027, 316] width 80 height 47
click at [1013, 307] on button "button" at bounding box center [1014, 316] width 36 height 23
click at [1015, 348] on span "Approve" at bounding box center [1024, 348] width 34 height 10
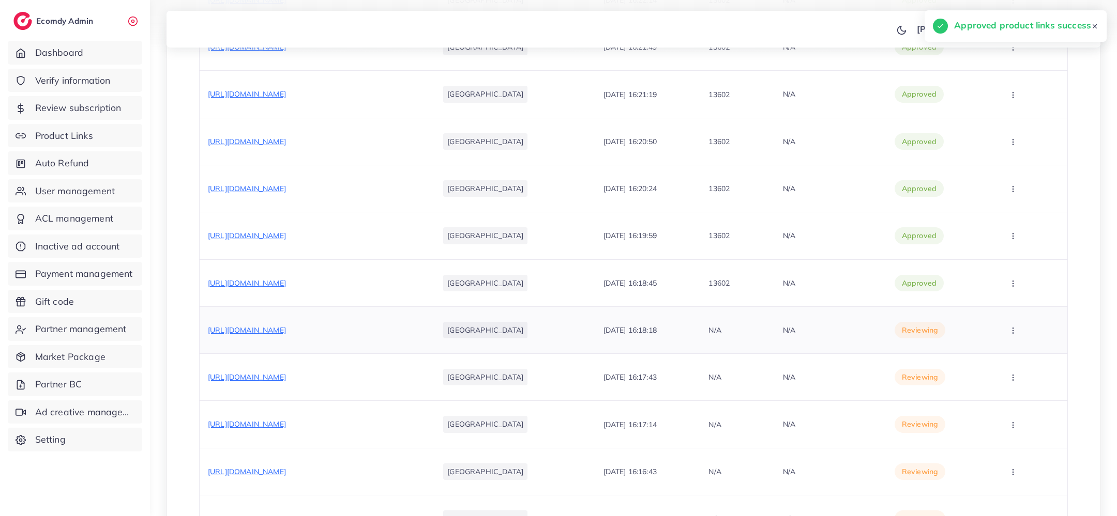
click at [1009, 327] on icon "button" at bounding box center [1013, 331] width 8 height 8
click at [1009, 351] on link "Approve" at bounding box center [1026, 362] width 82 height 23
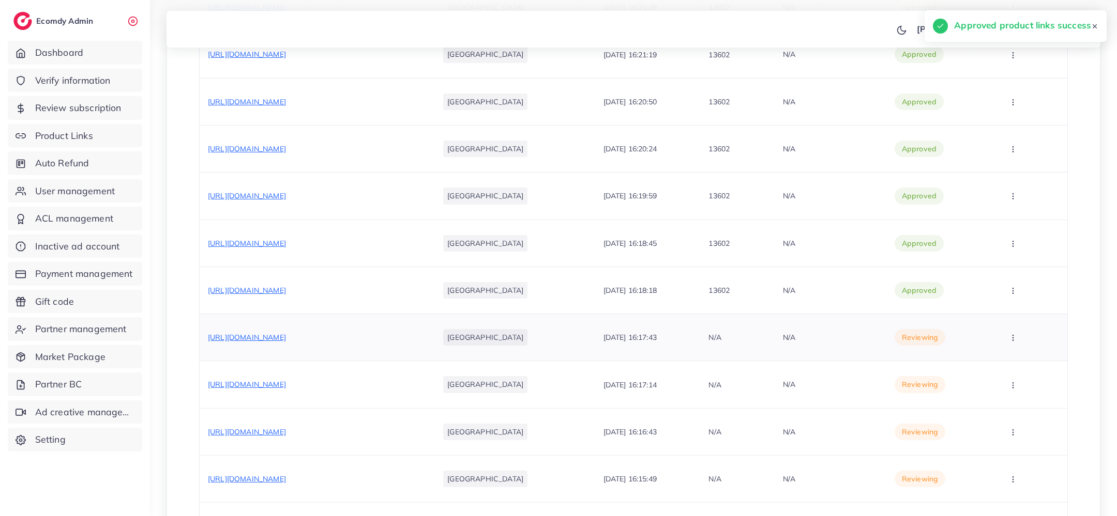
click at [1012, 341] on button "button" at bounding box center [1014, 337] width 36 height 23
click at [1013, 370] on span "Approve" at bounding box center [1024, 369] width 34 height 10
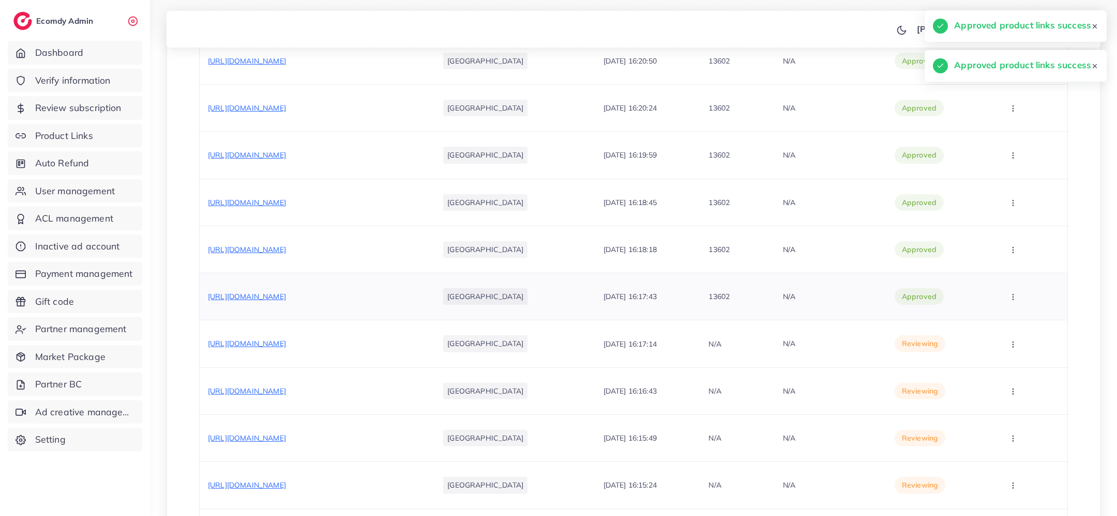
scroll to position [918, 0]
click at [1018, 370] on td "Approve Reject" at bounding box center [1027, 390] width 80 height 47
click at [1008, 336] on button "button" at bounding box center [1014, 342] width 36 height 23
click at [1009, 369] on span "Approve" at bounding box center [1024, 374] width 34 height 10
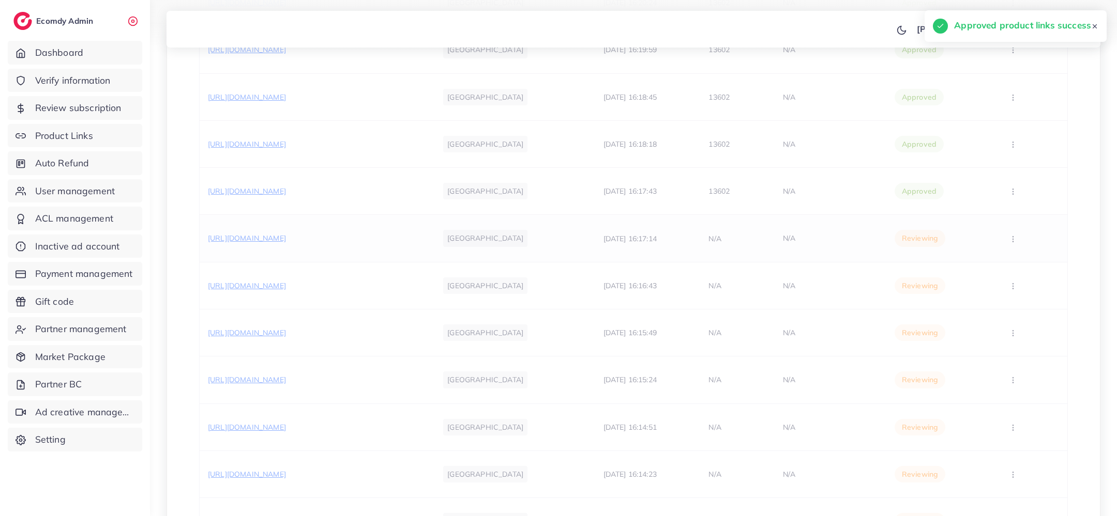
scroll to position [1036, 0]
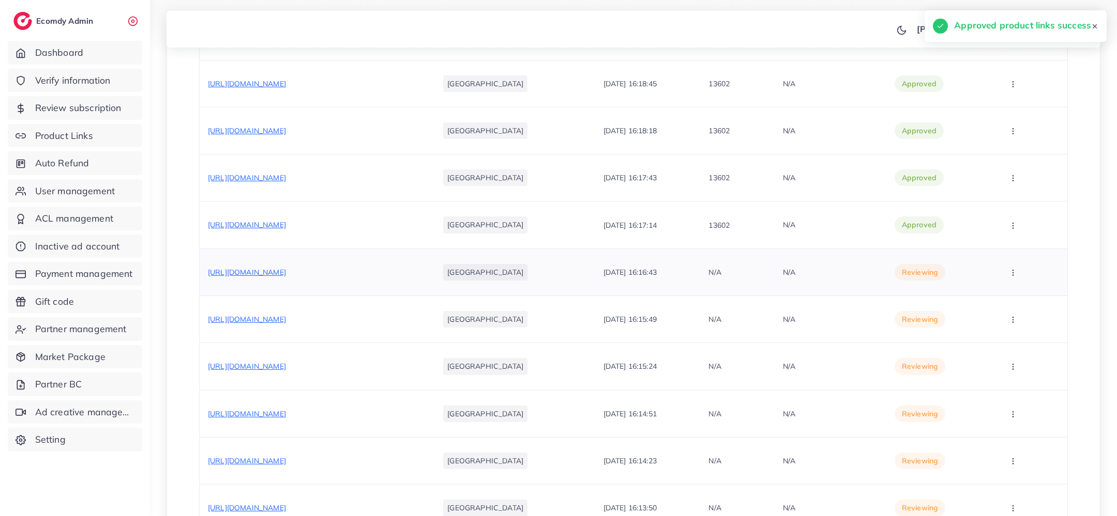
click at [1009, 280] on button "button" at bounding box center [1014, 272] width 36 height 23
click at [1012, 301] on span "Approve" at bounding box center [1024, 304] width 34 height 10
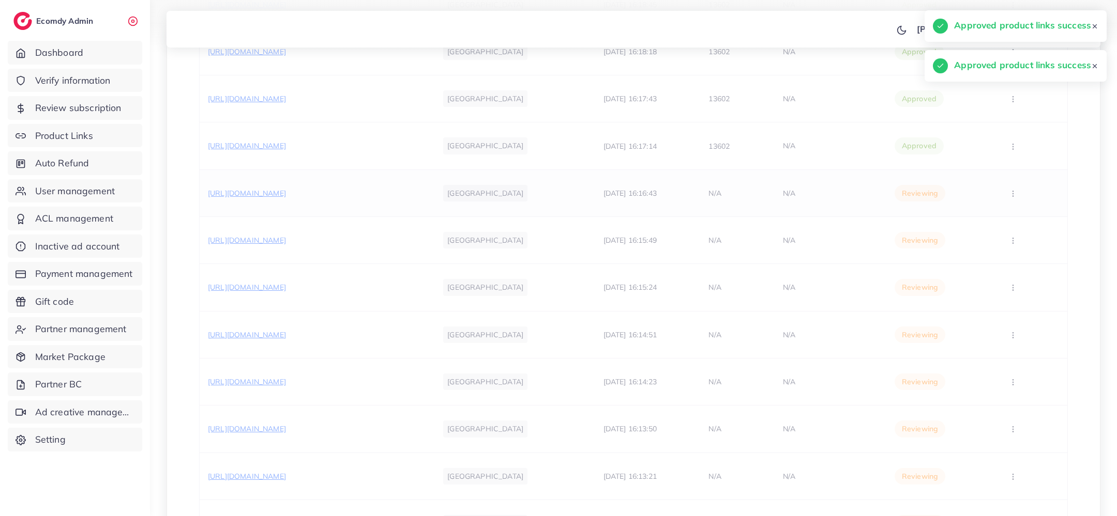
scroll to position [1122, 0]
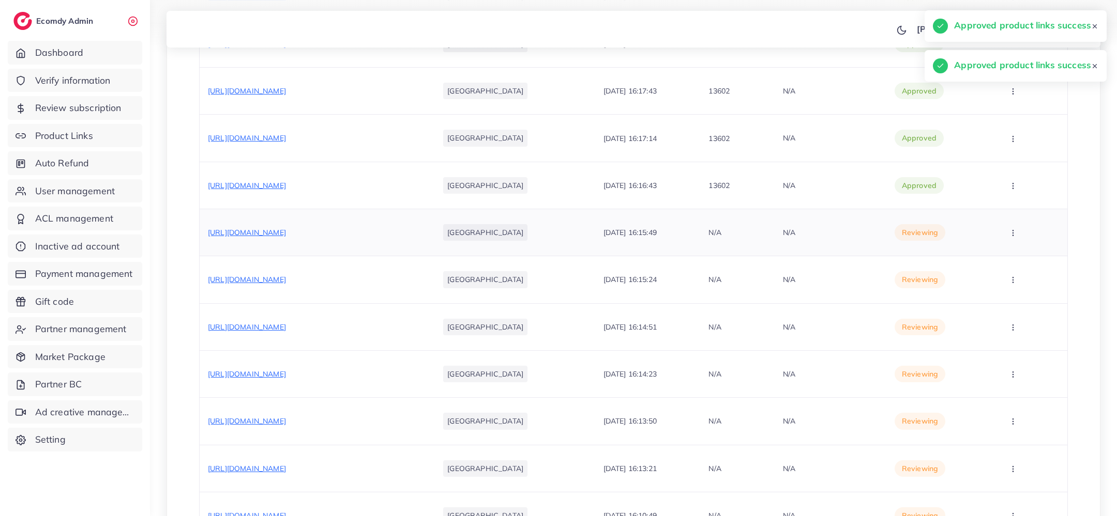
click at [1009, 230] on icon "button" at bounding box center [1013, 233] width 8 height 8
click at [1014, 259] on span "Approve" at bounding box center [1024, 264] width 34 height 10
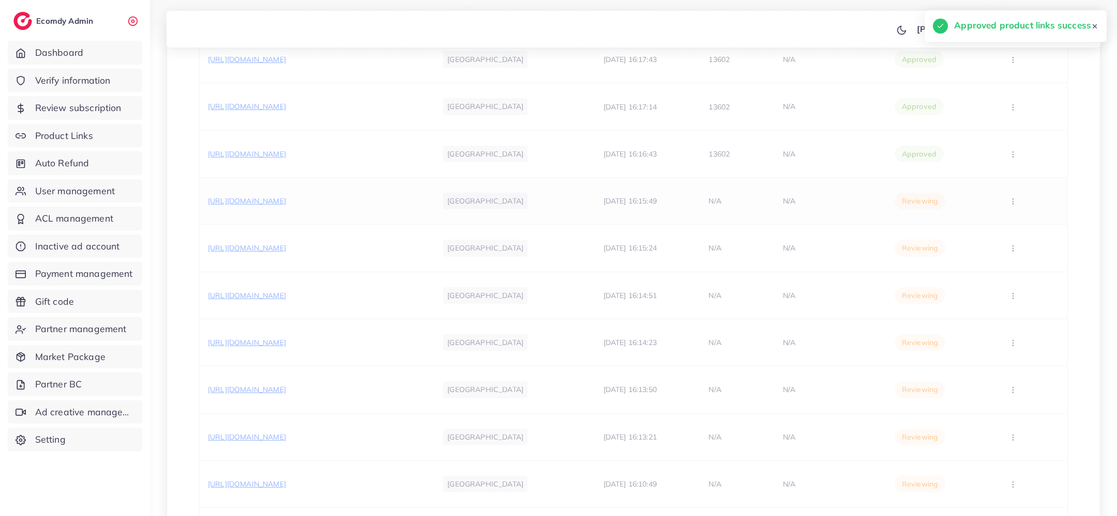
scroll to position [1163, 0]
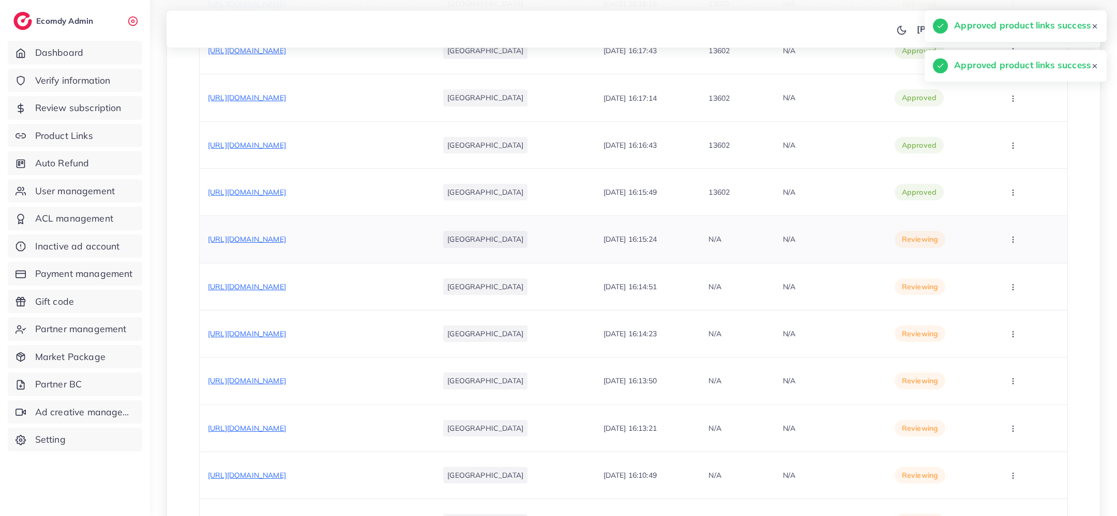
click at [1012, 223] on td "Approve Reject" at bounding box center [1027, 239] width 80 height 47
click at [1012, 241] on button "button" at bounding box center [1014, 239] width 36 height 23
click at [1013, 271] on span "Approve" at bounding box center [1024, 271] width 34 height 10
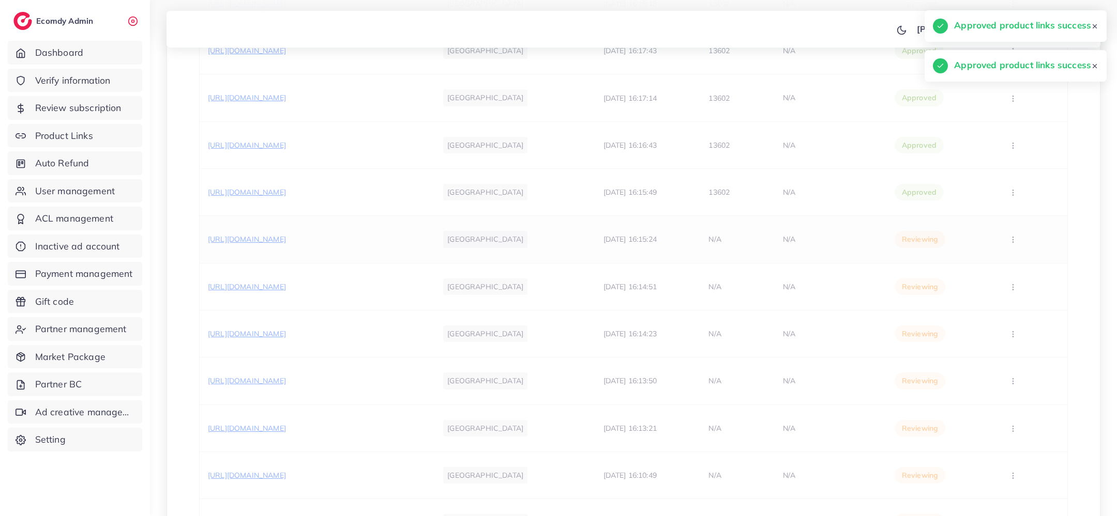
scroll to position [1216, 0]
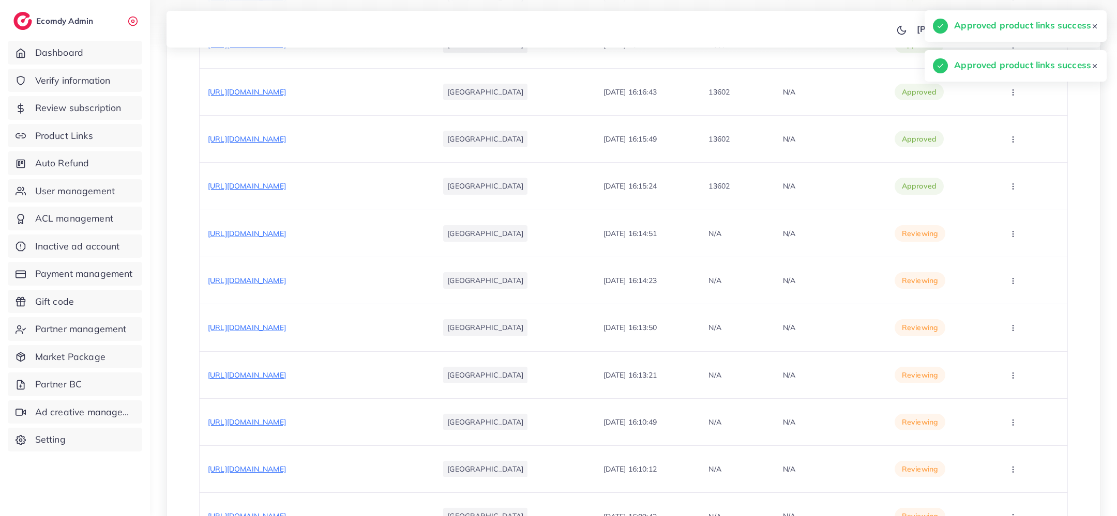
click at [1009, 231] on icon "button" at bounding box center [1013, 234] width 8 height 8
click at [1012, 261] on span "Approve" at bounding box center [1024, 265] width 34 height 10
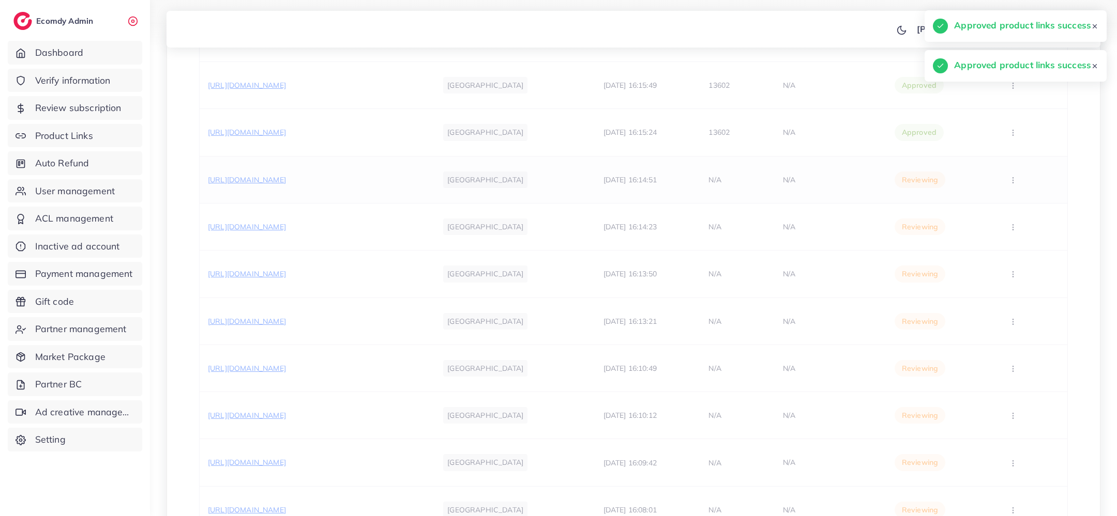
scroll to position [1284, 0]
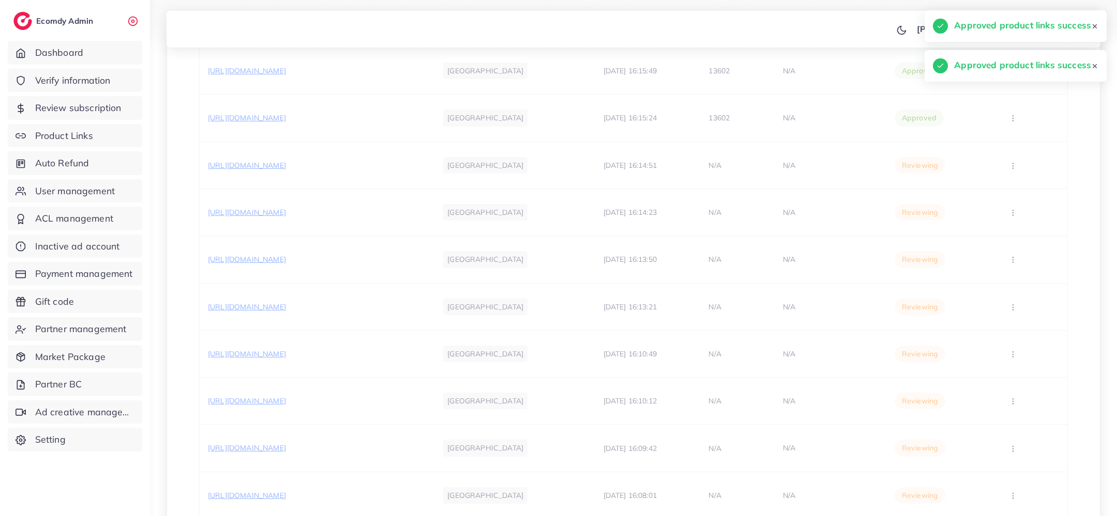
click at [1010, 208] on div "Product link Target markets Create At Admin Id Reason rejected Status Action ht…" at bounding box center [633, 43] width 869 height 1826
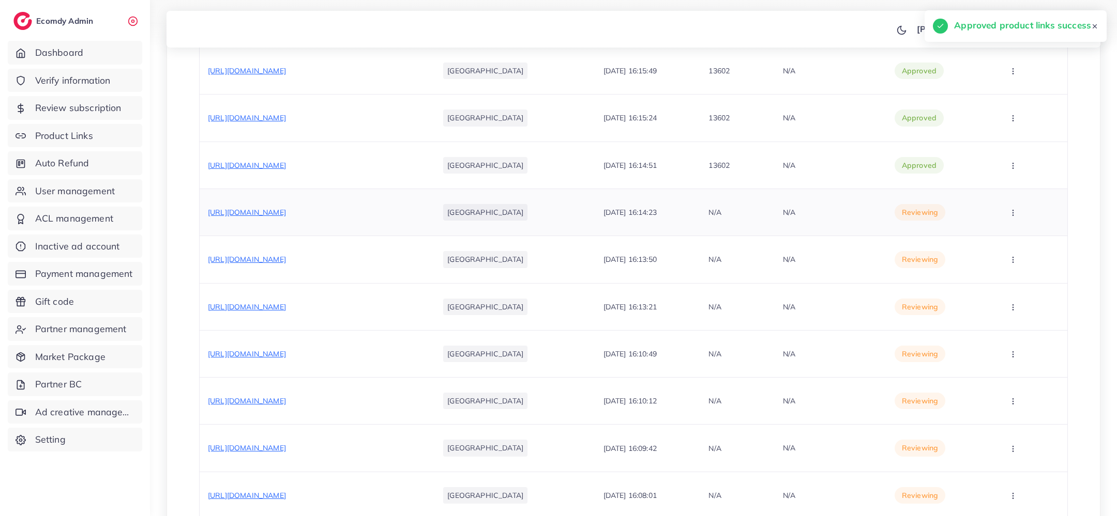
click at [1010, 220] on button "button" at bounding box center [1014, 212] width 36 height 23
click at [1011, 239] on span "Approve" at bounding box center [1024, 244] width 34 height 10
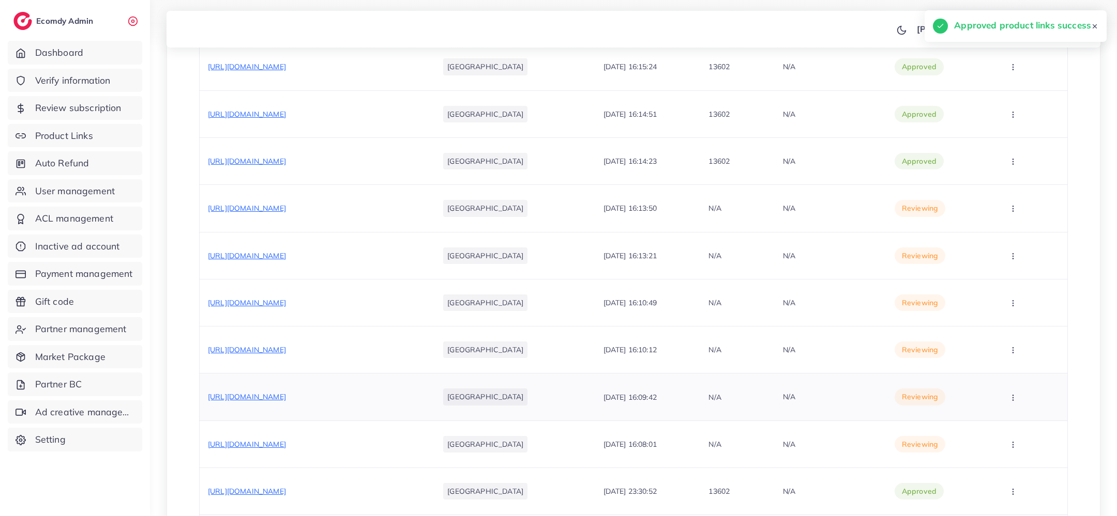
scroll to position [1328, 0]
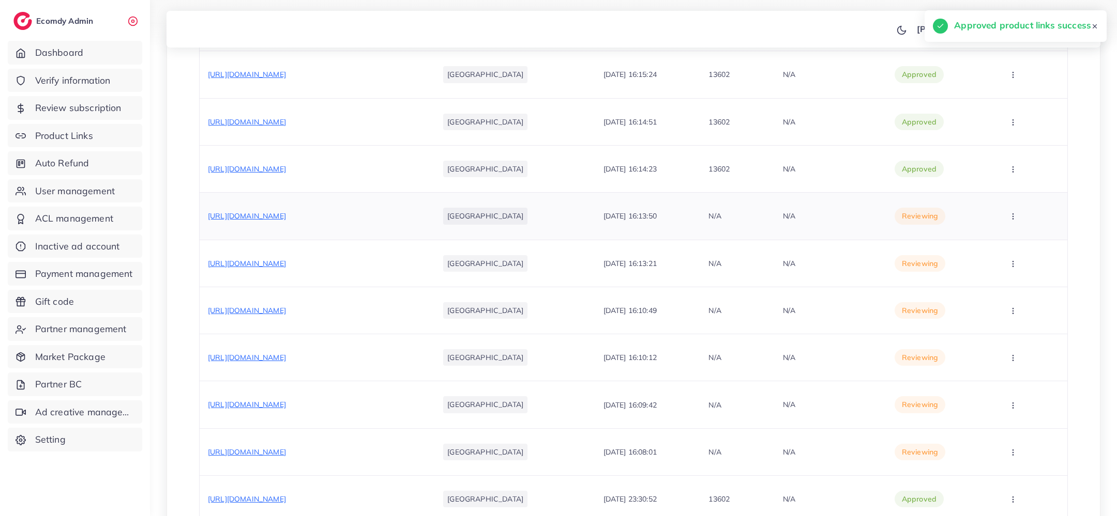
click at [1012, 208] on button "button" at bounding box center [1014, 216] width 36 height 23
click at [1012, 232] on ul "Approve Reject" at bounding box center [1025, 259] width 83 height 55
click at [1012, 242] on span "Approve" at bounding box center [1024, 247] width 34 height 10
click at [1009, 260] on icon "button" at bounding box center [1013, 264] width 8 height 8
click at [1010, 284] on link "Approve" at bounding box center [1026, 295] width 82 height 23
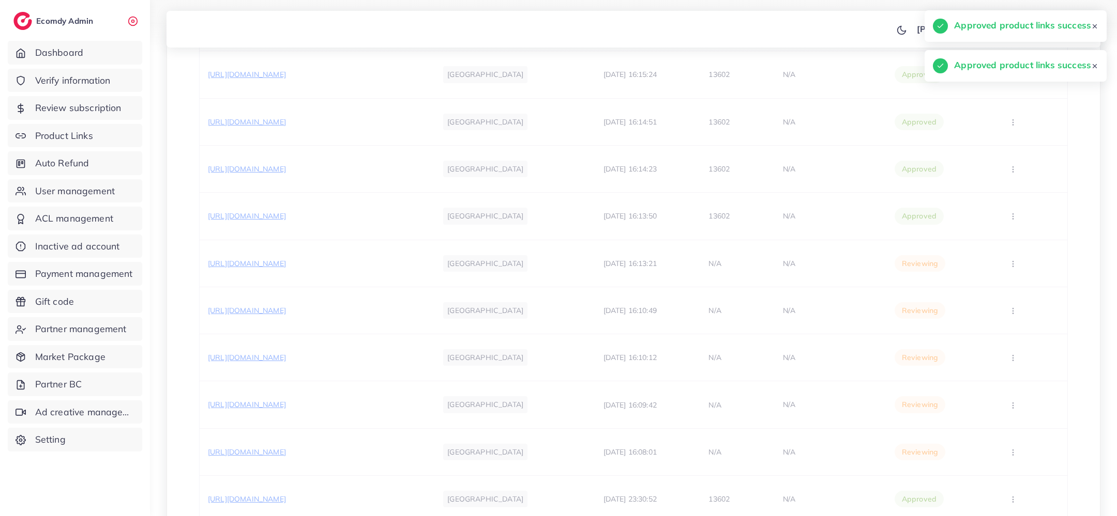
click at [1011, 307] on div "Product link Target markets Create At Admin Id Reason rejected Status Action ht…" at bounding box center [633, 0] width 869 height 1826
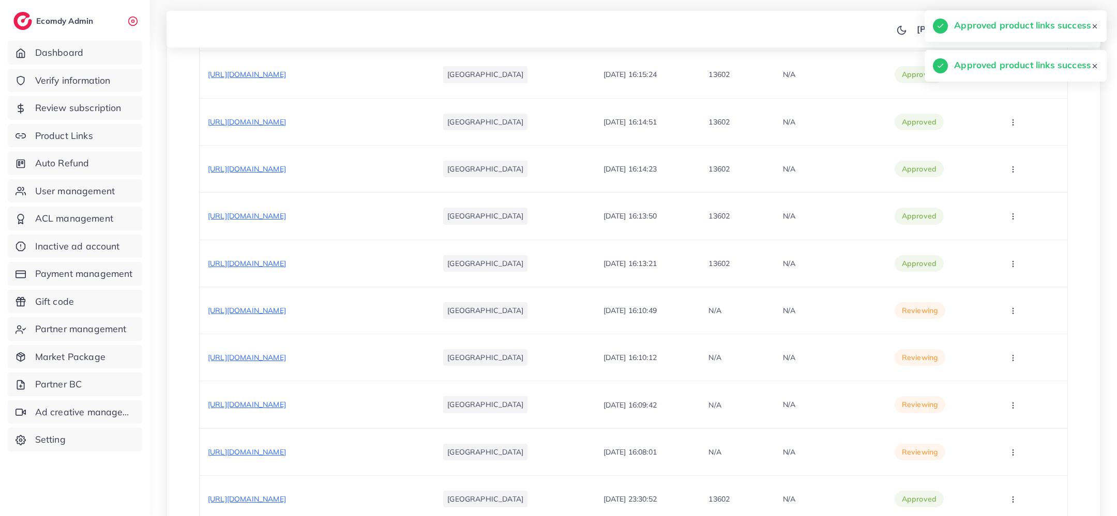
click at [1011, 307] on icon "button" at bounding box center [1013, 311] width 8 height 8
click at [1013, 343] on span "Approve" at bounding box center [1024, 342] width 34 height 10
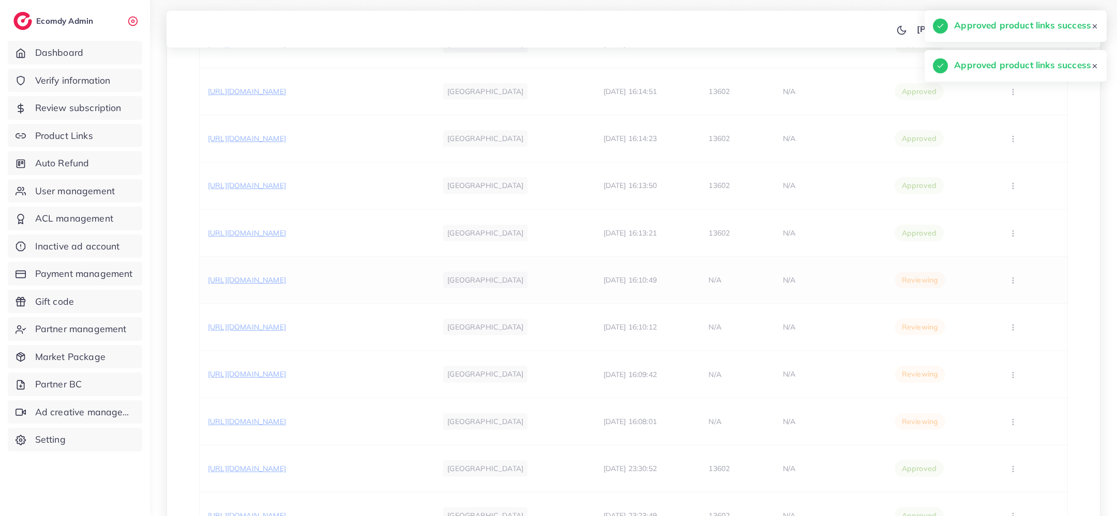
scroll to position [1371, 0]
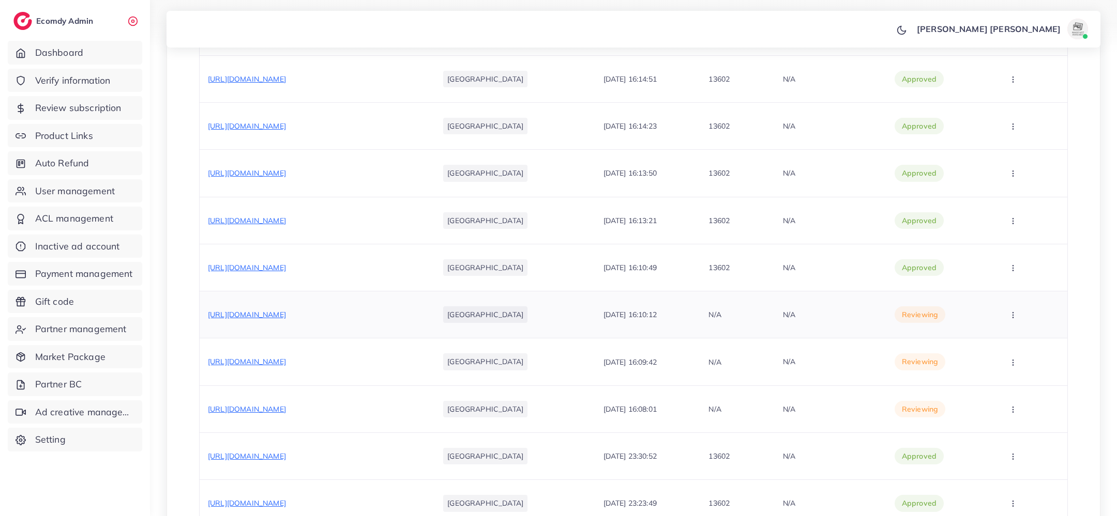
click at [1012, 311] on icon "button" at bounding box center [1013, 315] width 8 height 8
click at [1011, 343] on span "Approve" at bounding box center [1024, 346] width 34 height 10
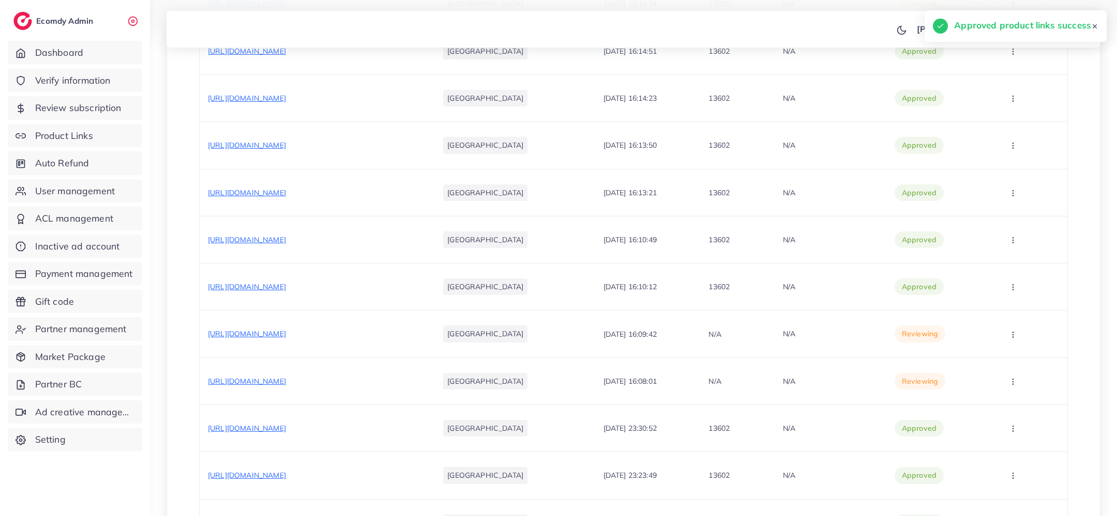
scroll to position [1401, 0]
click at [1009, 329] on icon "button" at bounding box center [1013, 333] width 8 height 8
click at [1009, 368] on link "Approve" at bounding box center [1026, 364] width 82 height 23
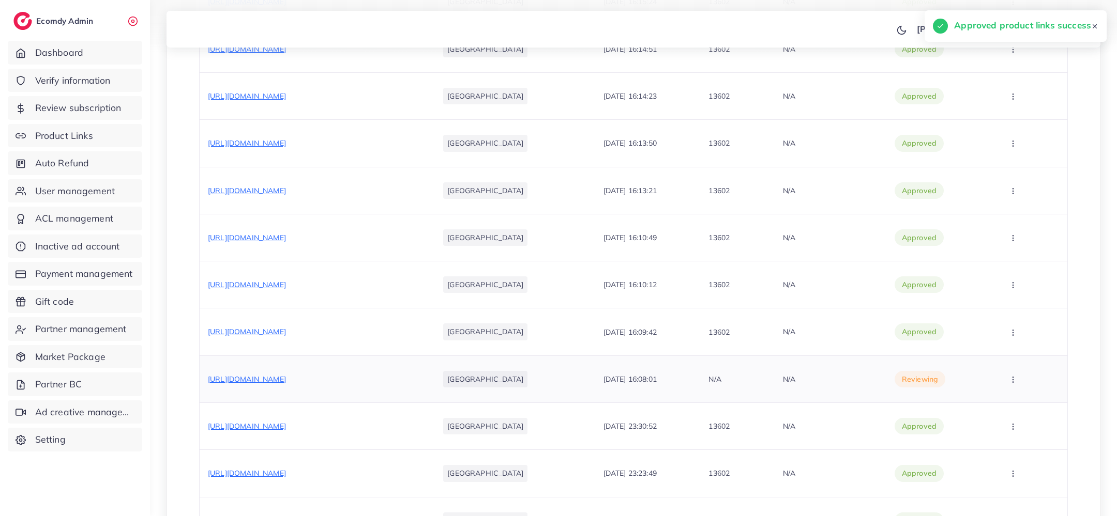
click at [1008, 358] on td "Approve Reject" at bounding box center [1027, 379] width 80 height 47
click at [1009, 376] on icon "button" at bounding box center [1013, 380] width 8 height 8
click at [1006, 400] on link "Approve" at bounding box center [1026, 411] width 82 height 23
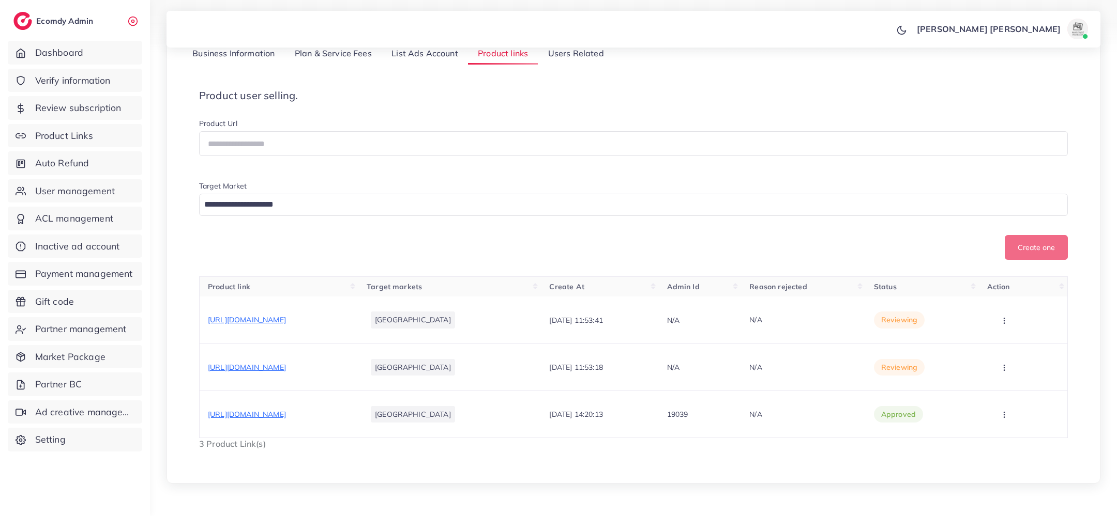
scroll to position [165, 0]
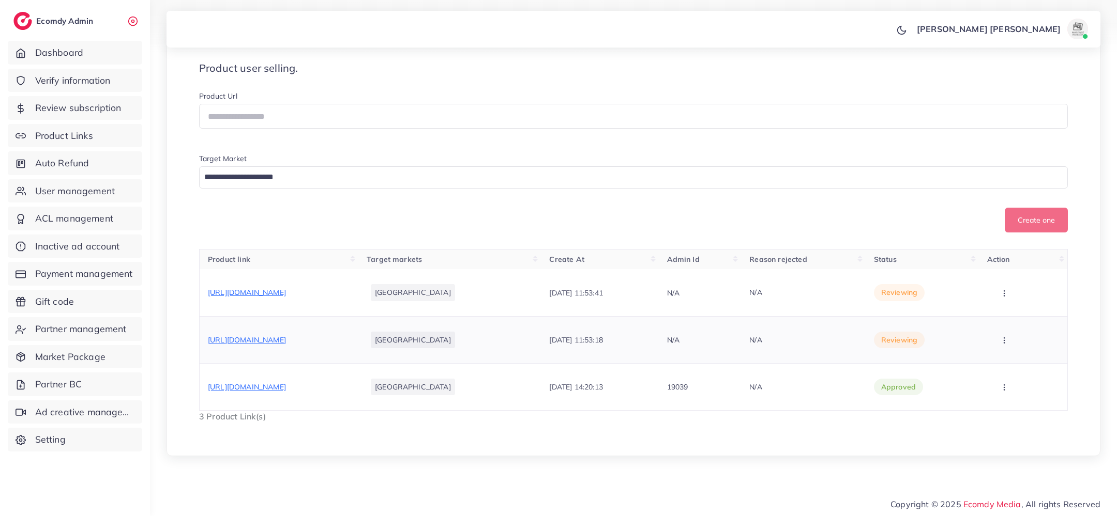
click at [286, 336] on span "https://highstuff.pk/products/nike-air-mesh-running-shoes?_pos=95&_fid=cfb6a70f…" at bounding box center [247, 340] width 78 height 9
click at [286, 297] on span "https://highstuff.pk/products/adidas-samba-shoes-classic-retro-sneakers-for-men…" at bounding box center [247, 292] width 78 height 9
click at [1000, 342] on button "button" at bounding box center [1005, 339] width 36 height 23
click at [1007, 310] on span "Reject" at bounding box center [1010, 308] width 25 height 10
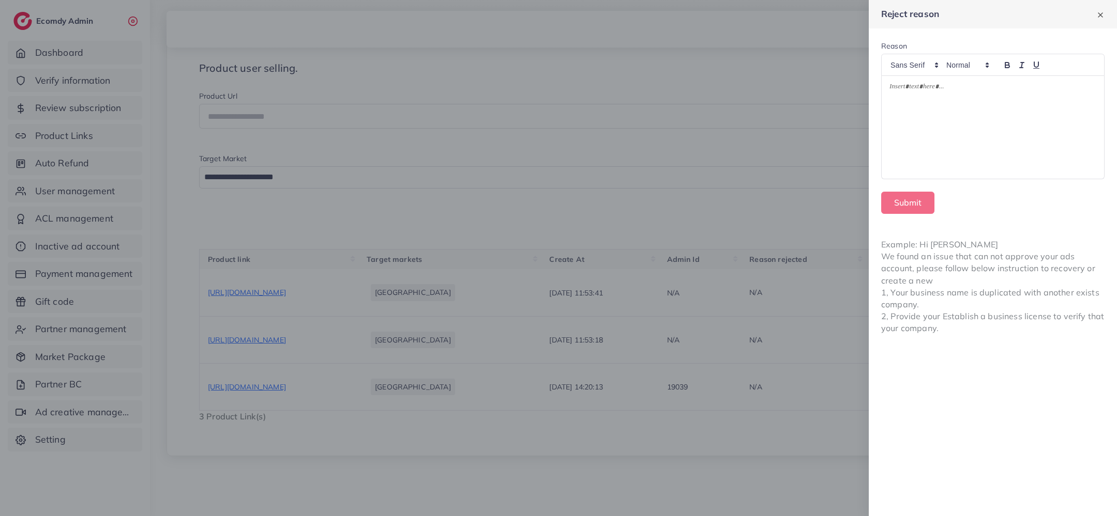
click at [1006, 155] on div at bounding box center [992, 127] width 222 height 103
click at [914, 204] on button "Submit" at bounding box center [907, 203] width 53 height 22
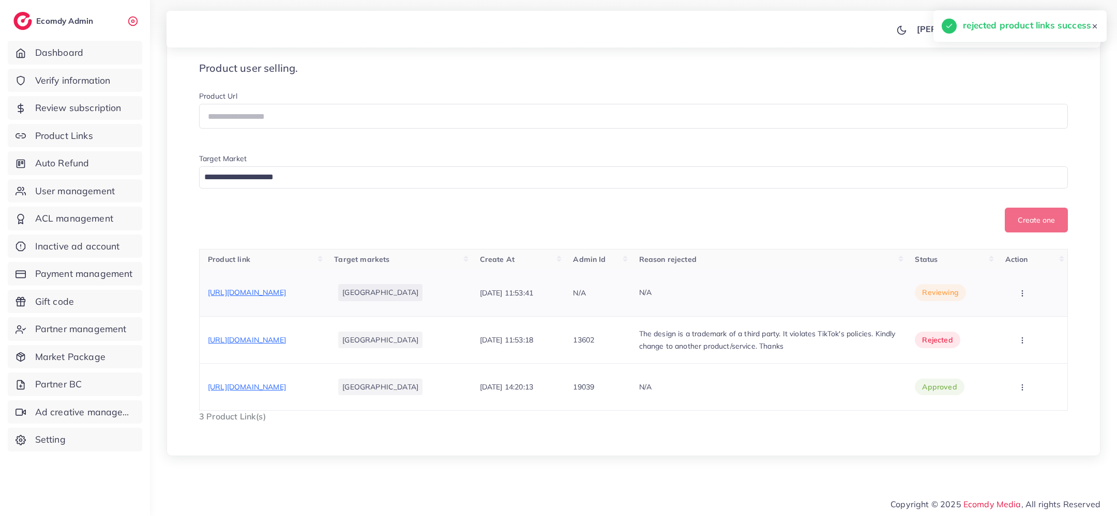
click at [1022, 300] on button "button" at bounding box center [1023, 292] width 36 height 23
click at [1026, 295] on icon "button" at bounding box center [1022, 294] width 8 height 8
click at [1014, 344] on span "Reject" at bounding box center [1012, 347] width 25 height 10
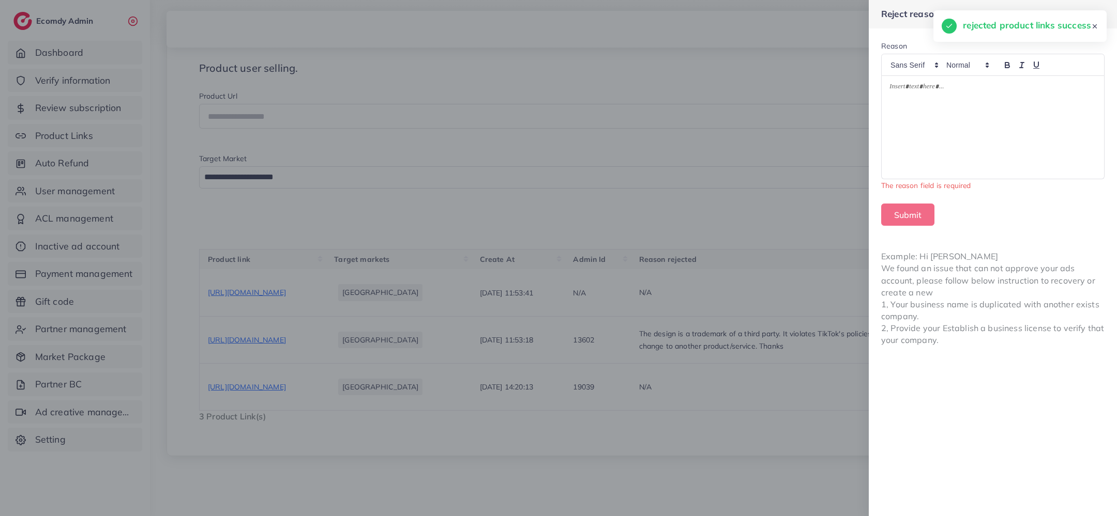
click at [987, 73] on div at bounding box center [992, 65] width 223 height 22
click at [971, 116] on div at bounding box center [992, 127] width 222 height 103
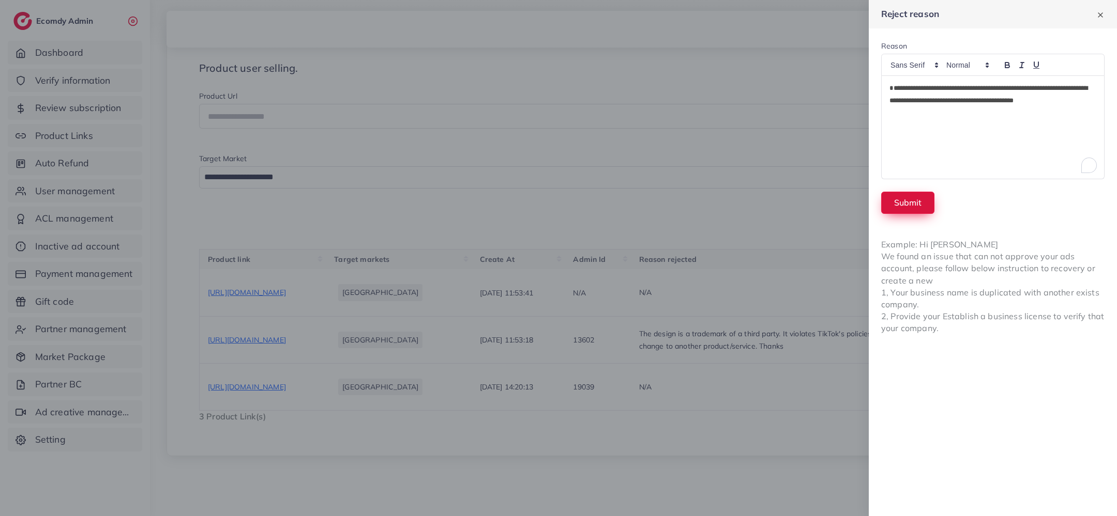
click at [904, 205] on button "Submit" at bounding box center [907, 203] width 53 height 22
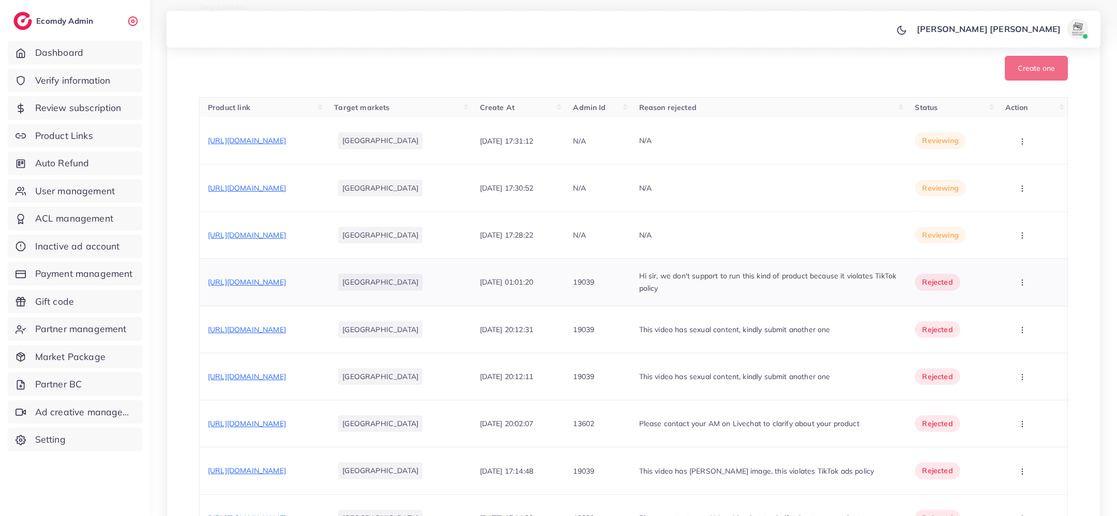
scroll to position [282, 0]
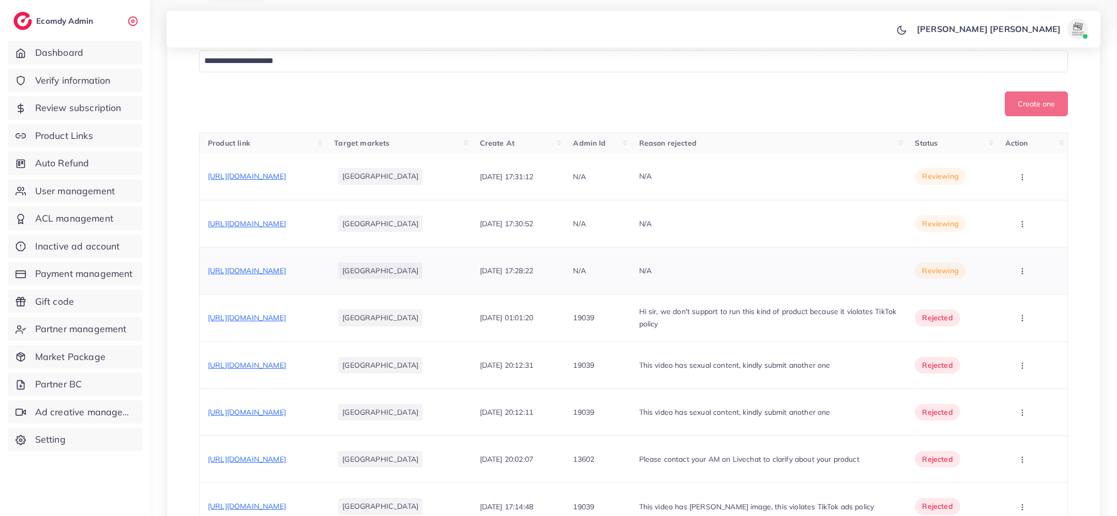
click at [286, 269] on span "https://vt.tiktok.com/ZSDoqGsW9/" at bounding box center [247, 270] width 78 height 9
click at [715, 321] on p "Hi sir, we don't support to run this kind of product because it violates TikTok…" at bounding box center [769, 318] width 260 height 25
click at [696, 315] on p "Hi sir, we don't support to run this kind of product because it violates TikTok…" at bounding box center [769, 318] width 260 height 25
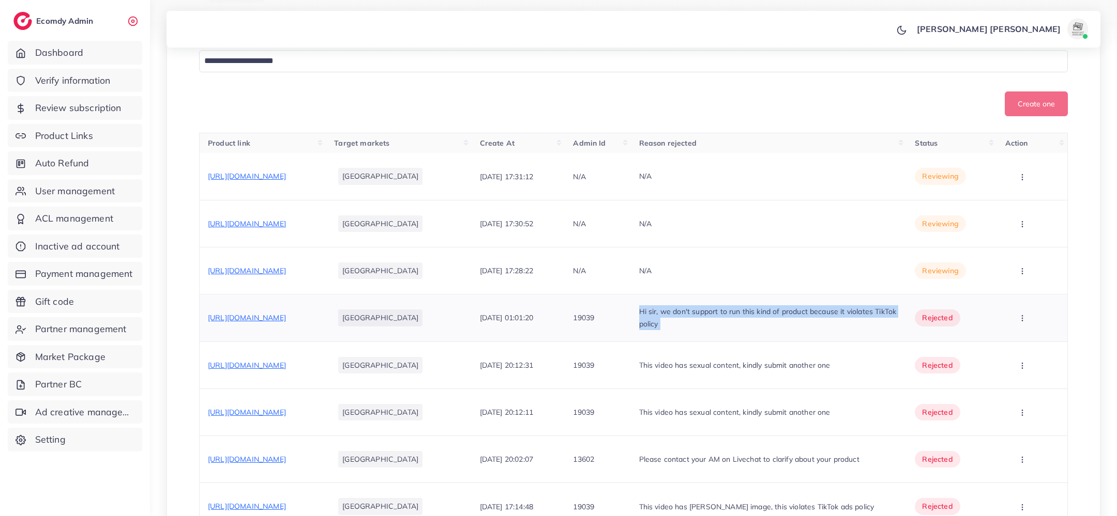
copy p "Hi sir, we don't support to run this kind of product because it violates TikTok…"
click at [1033, 264] on button "button" at bounding box center [1023, 271] width 36 height 23
click at [1018, 316] on link "Reject" at bounding box center [1020, 325] width 82 height 23
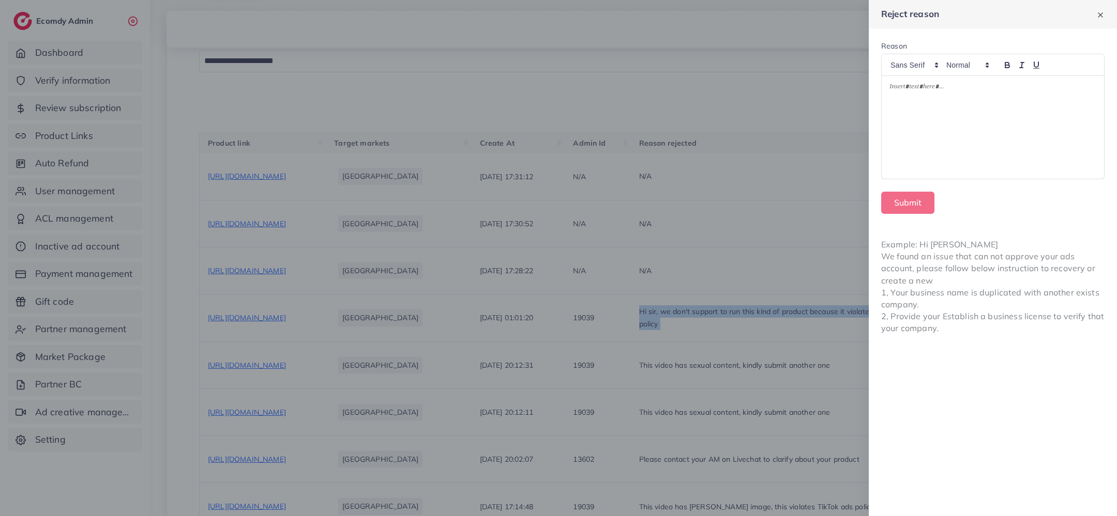
click at [1003, 171] on div at bounding box center [992, 127] width 222 height 103
click at [917, 200] on button "Submit" at bounding box center [907, 203] width 53 height 22
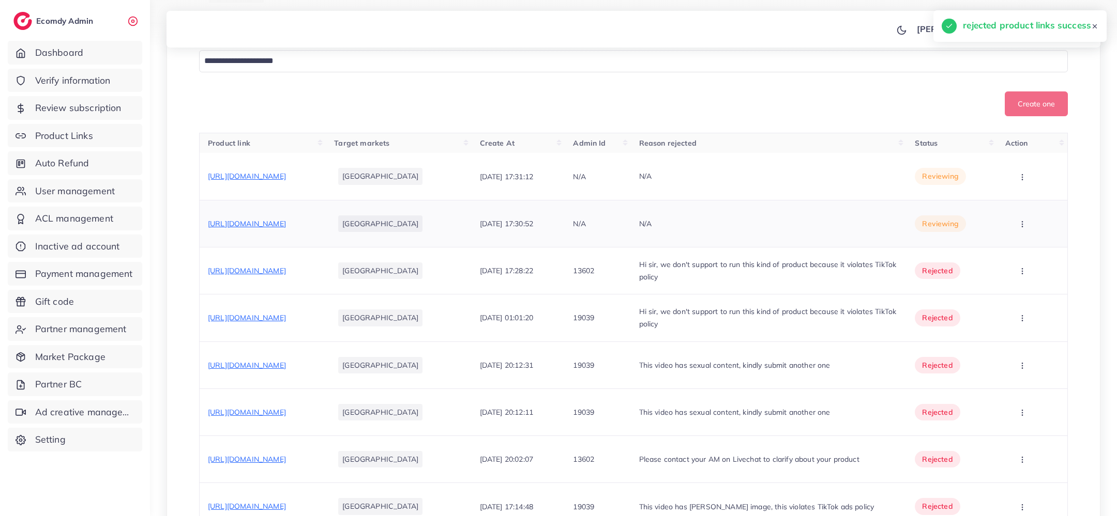
click at [279, 227] on div "https://vt.tiktok.com/ZSDoq7tVd/" at bounding box center [247, 224] width 78 height 10
click at [282, 221] on span "https://vt.tiktok.com/ZSDoq7tVd/" at bounding box center [247, 223] width 78 height 9
click at [1026, 222] on icon "button" at bounding box center [1022, 224] width 8 height 8
click at [1006, 270] on link "Reject" at bounding box center [1020, 278] width 82 height 23
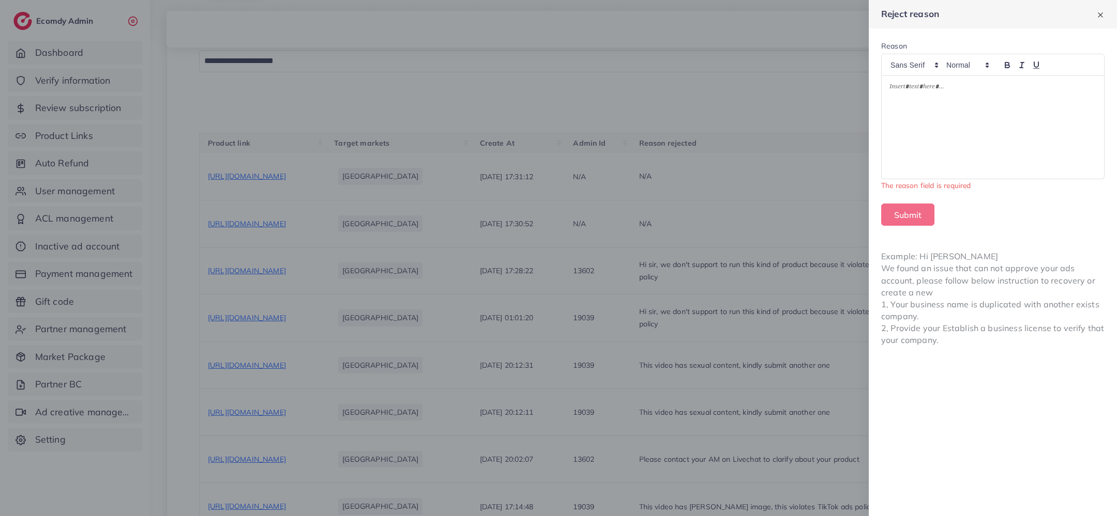
click at [1015, 132] on div at bounding box center [992, 127] width 222 height 103
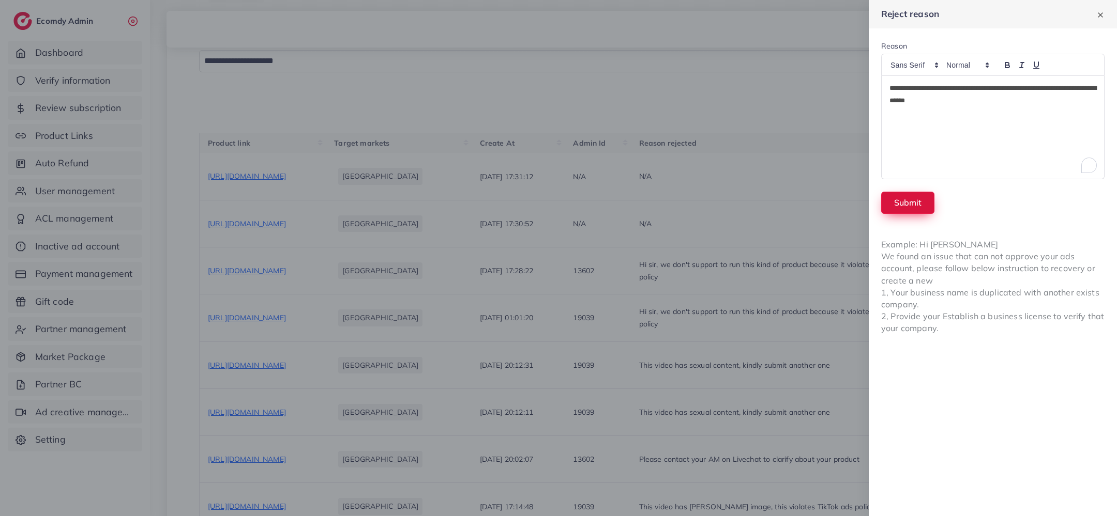
click at [916, 206] on button "Submit" at bounding box center [907, 203] width 53 height 22
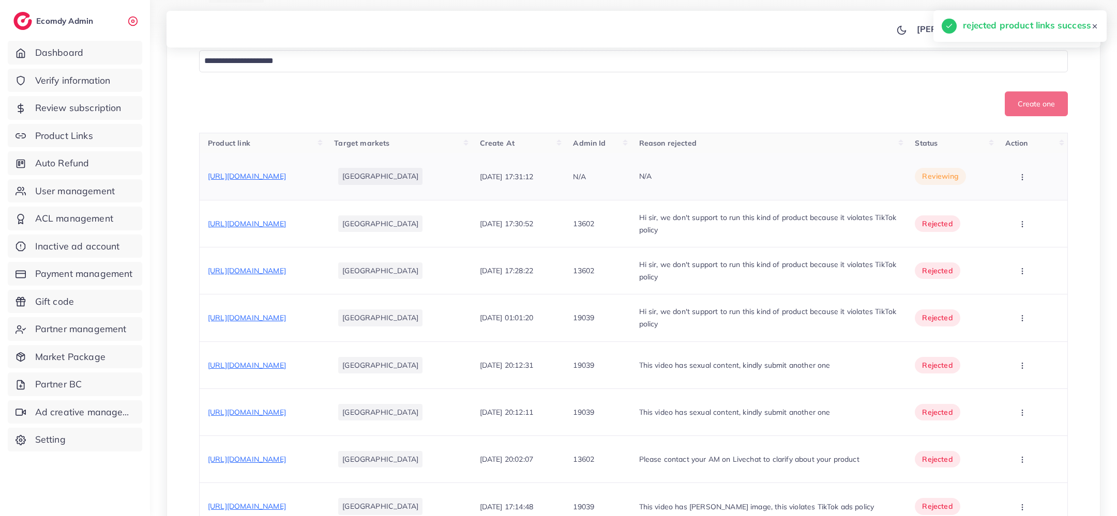
click at [286, 175] on span "https://vt.tiktok.com/ZSDobJcr4/" at bounding box center [247, 176] width 78 height 9
click at [1032, 179] on button "button" at bounding box center [1023, 176] width 36 height 23
click at [1014, 229] on span "Reject" at bounding box center [1012, 230] width 25 height 10
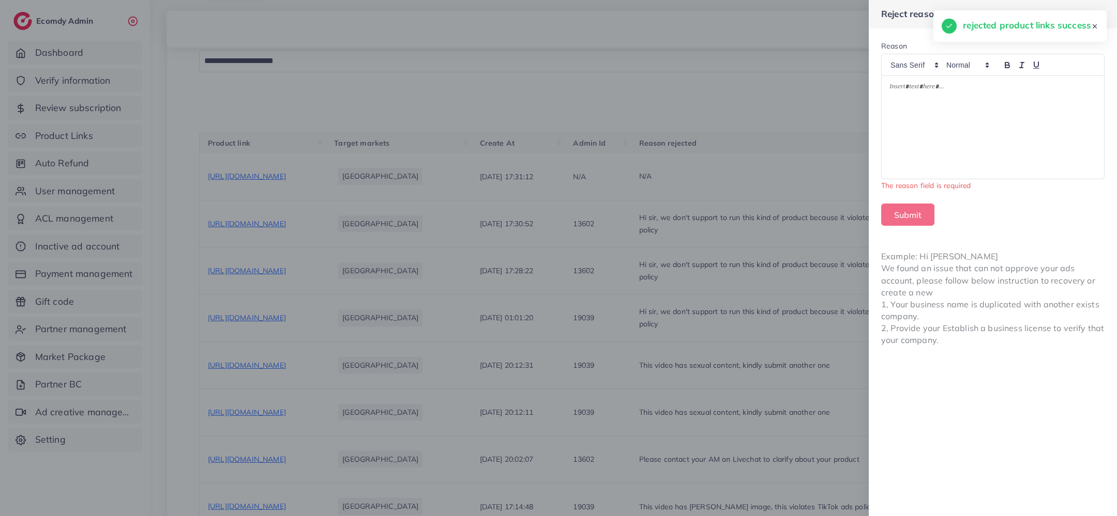
click at [977, 120] on div at bounding box center [992, 127] width 222 height 103
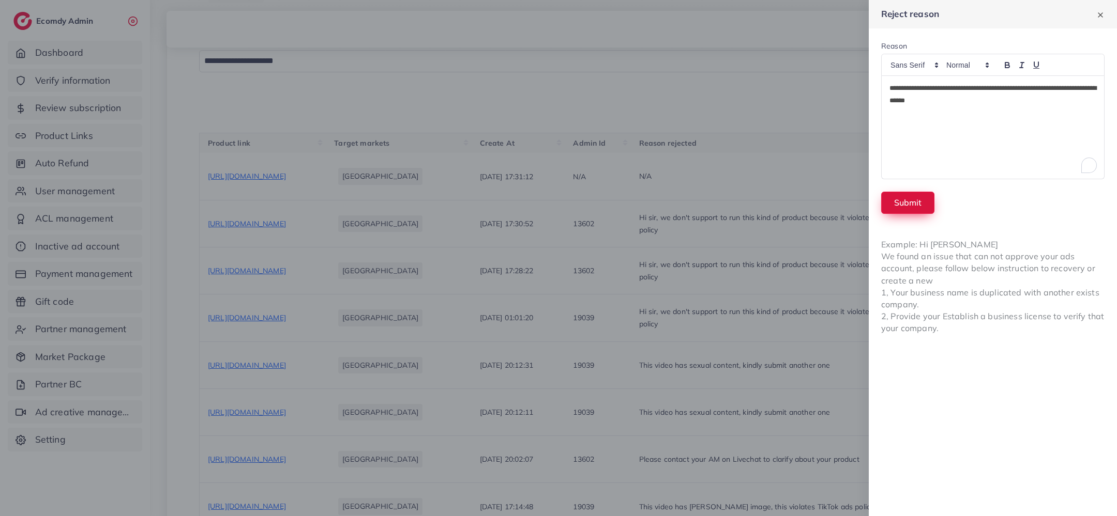
click at [899, 209] on button "Submit" at bounding box center [907, 203] width 53 height 22
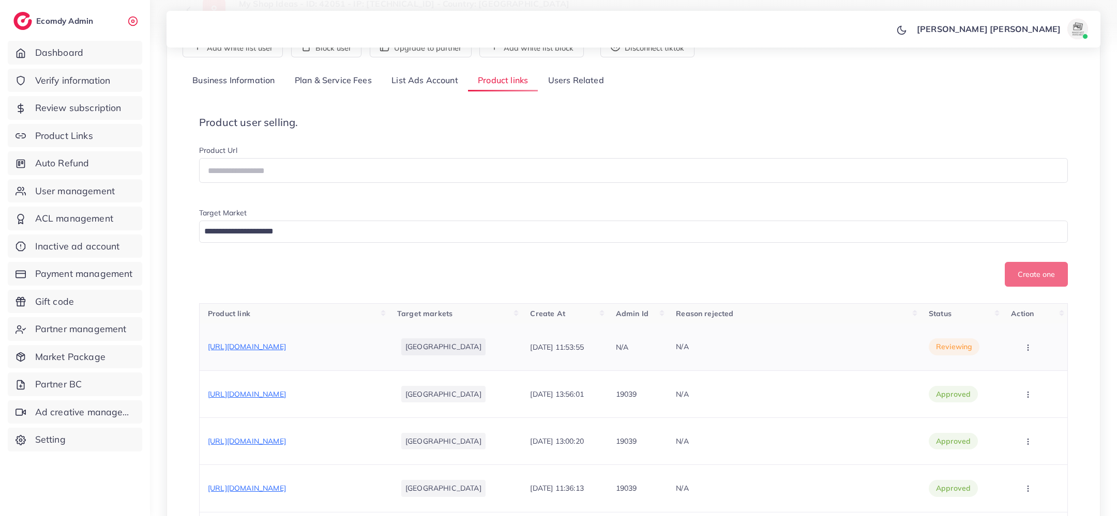
scroll to position [115, 0]
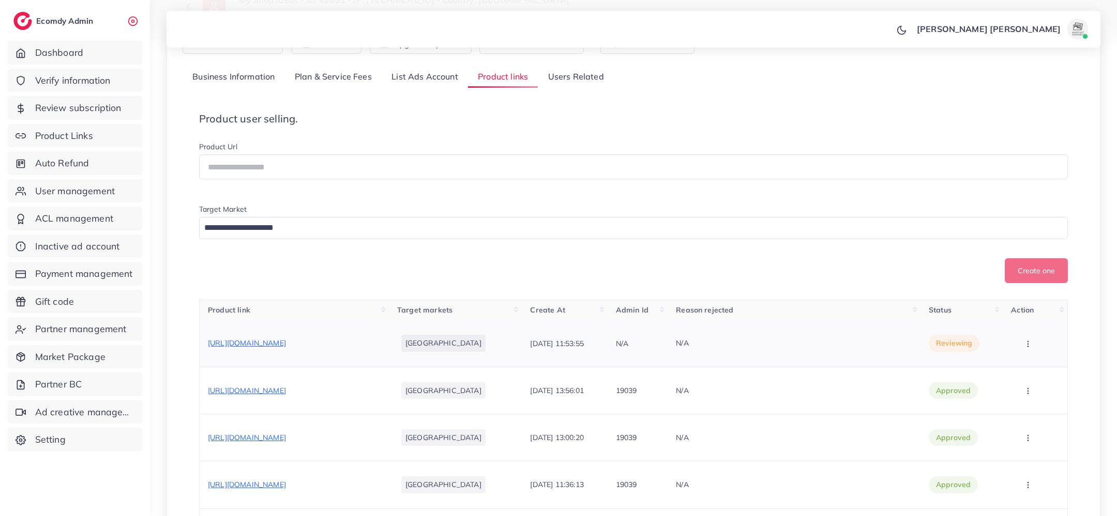
click at [286, 342] on span "[URL][DOMAIN_NAME]" at bounding box center [247, 343] width 78 height 9
click at [1024, 348] on icon "button" at bounding box center [1028, 344] width 8 height 8
click at [1020, 376] on span "Approve" at bounding box center [1024, 375] width 34 height 10
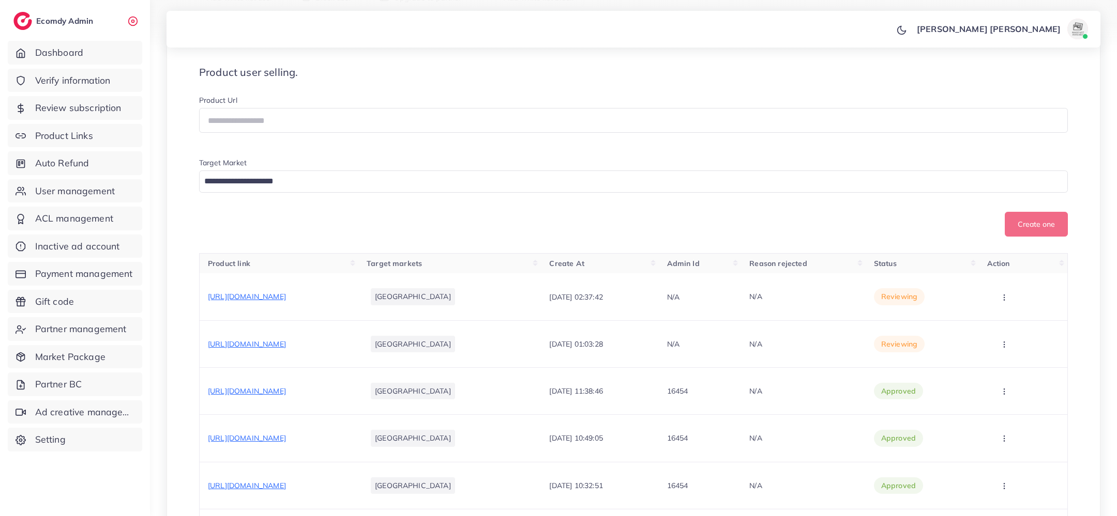
scroll to position [230, 0]
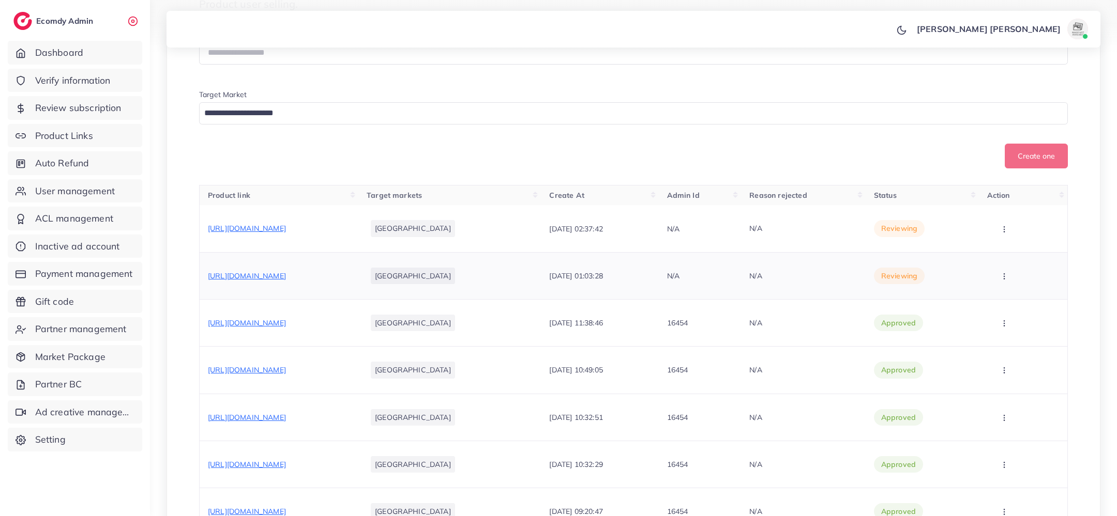
click at [286, 281] on span "[URL][DOMAIN_NAME]" at bounding box center [247, 275] width 78 height 9
click at [286, 233] on span "https://matjarshifa.shop/products/%D8%AE%D9%84%D8%B7%D8%A9-%D8%A7%D9%84%D9%86%D…" at bounding box center [247, 228] width 78 height 9
click at [1019, 299] on td "Approve Reject" at bounding box center [1023, 275] width 89 height 47
click at [1011, 287] on button "button" at bounding box center [1005, 275] width 36 height 23
click at [1001, 340] on link "Reject" at bounding box center [1017, 330] width 82 height 23
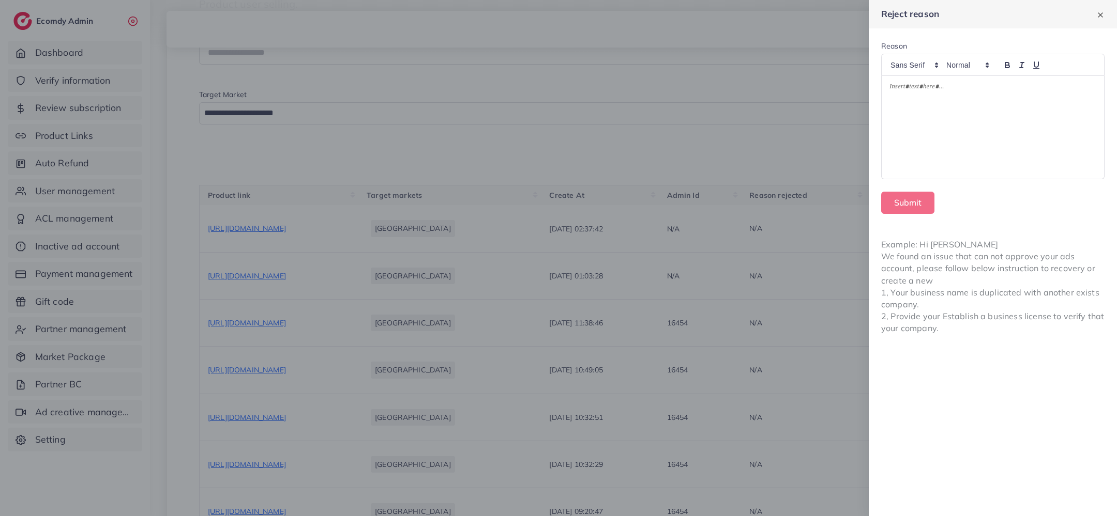
click at [945, 126] on div at bounding box center [992, 127] width 222 height 103
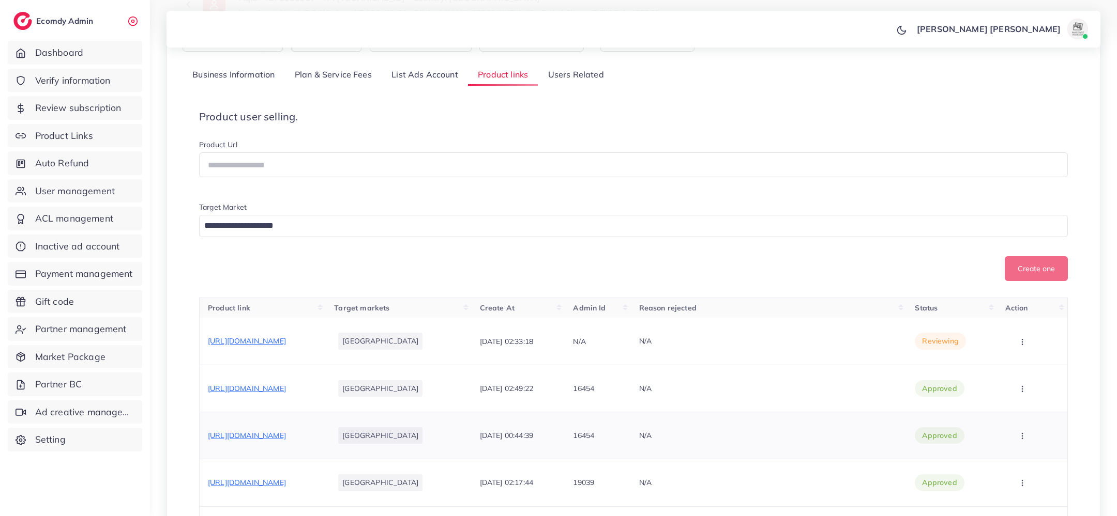
scroll to position [146, 0]
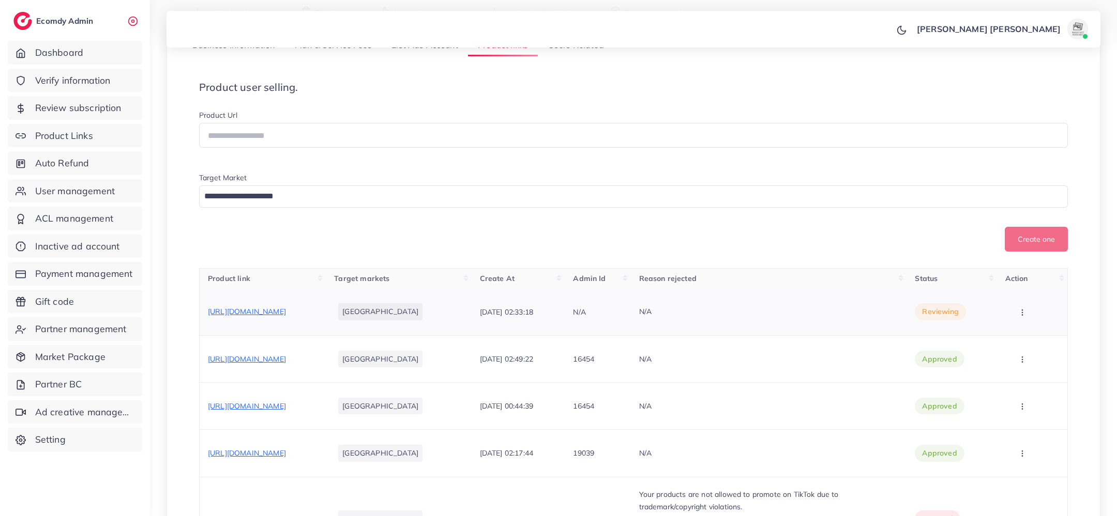
click at [326, 305] on td "[URL][DOMAIN_NAME]" at bounding box center [263, 311] width 127 height 47
click at [286, 312] on span "[URL][DOMAIN_NAME]" at bounding box center [247, 311] width 78 height 9
click at [1022, 310] on icon "button" at bounding box center [1022, 313] width 8 height 8
click at [1006, 332] on link "Approve" at bounding box center [1020, 343] width 82 height 23
